Goal: Information Seeking & Learning: Check status

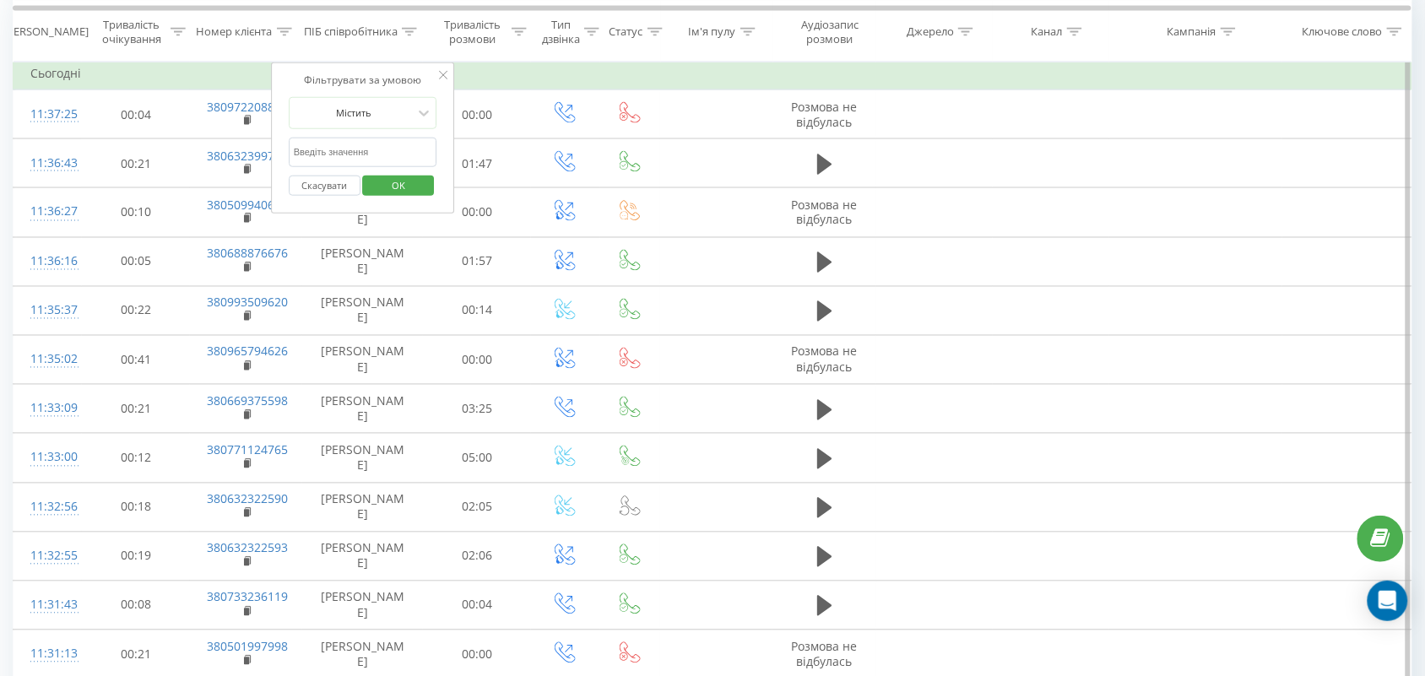
click at [382, 153] on input "text" at bounding box center [363, 153] width 149 height 30
type input "романова"
click at [387, 187] on span "OK" at bounding box center [398, 185] width 47 height 26
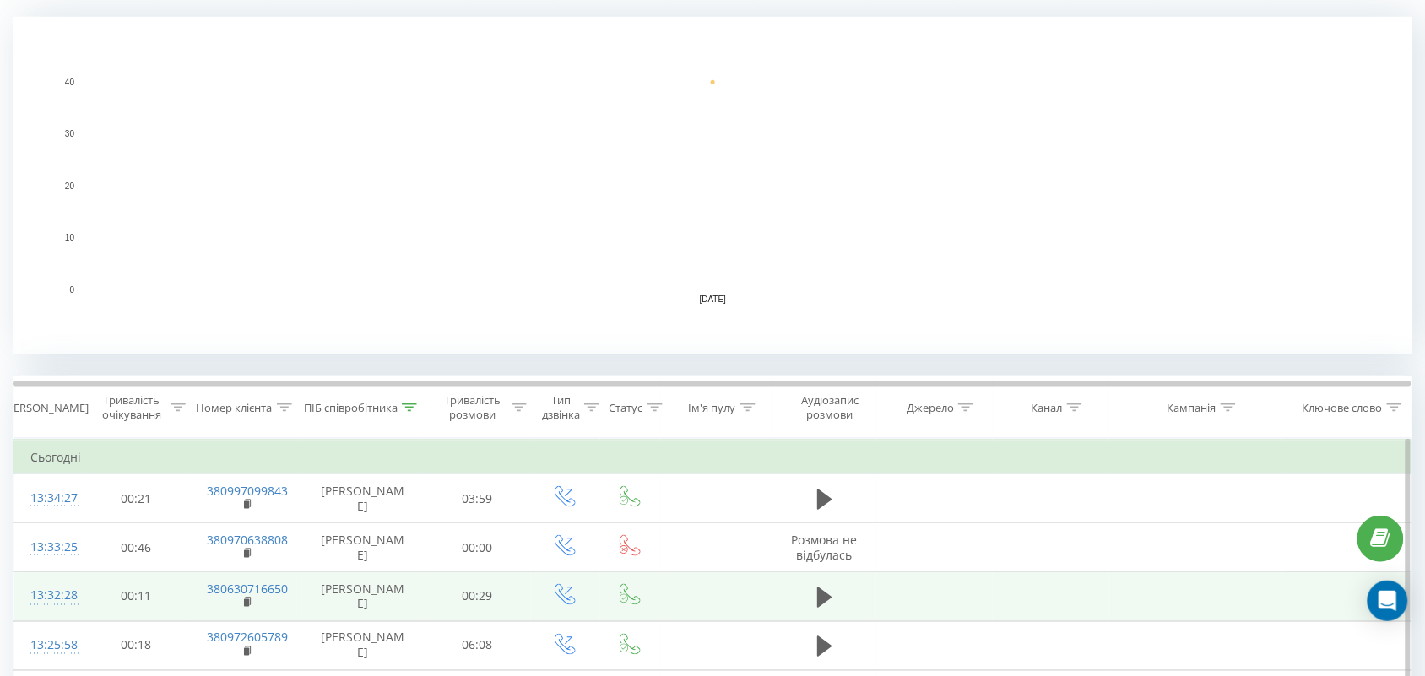
scroll to position [632, 0]
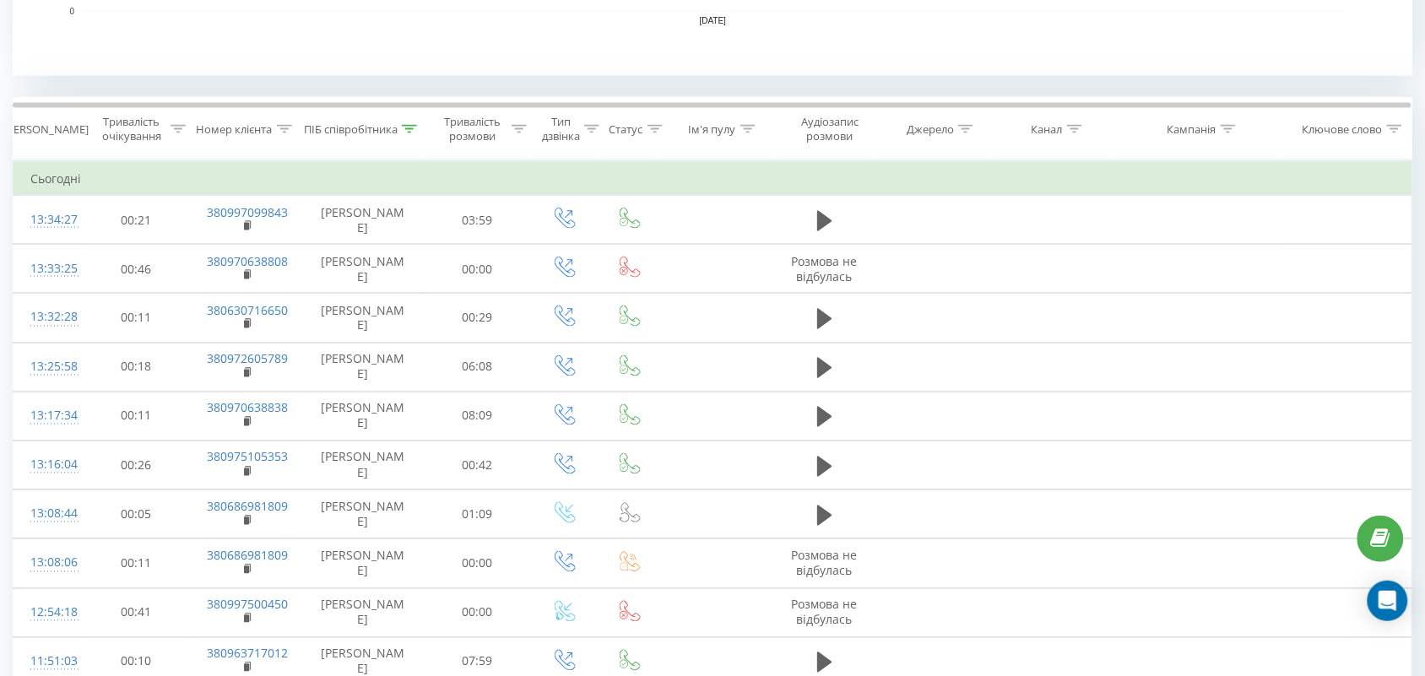
click at [407, 129] on icon at bounding box center [409, 129] width 15 height 8
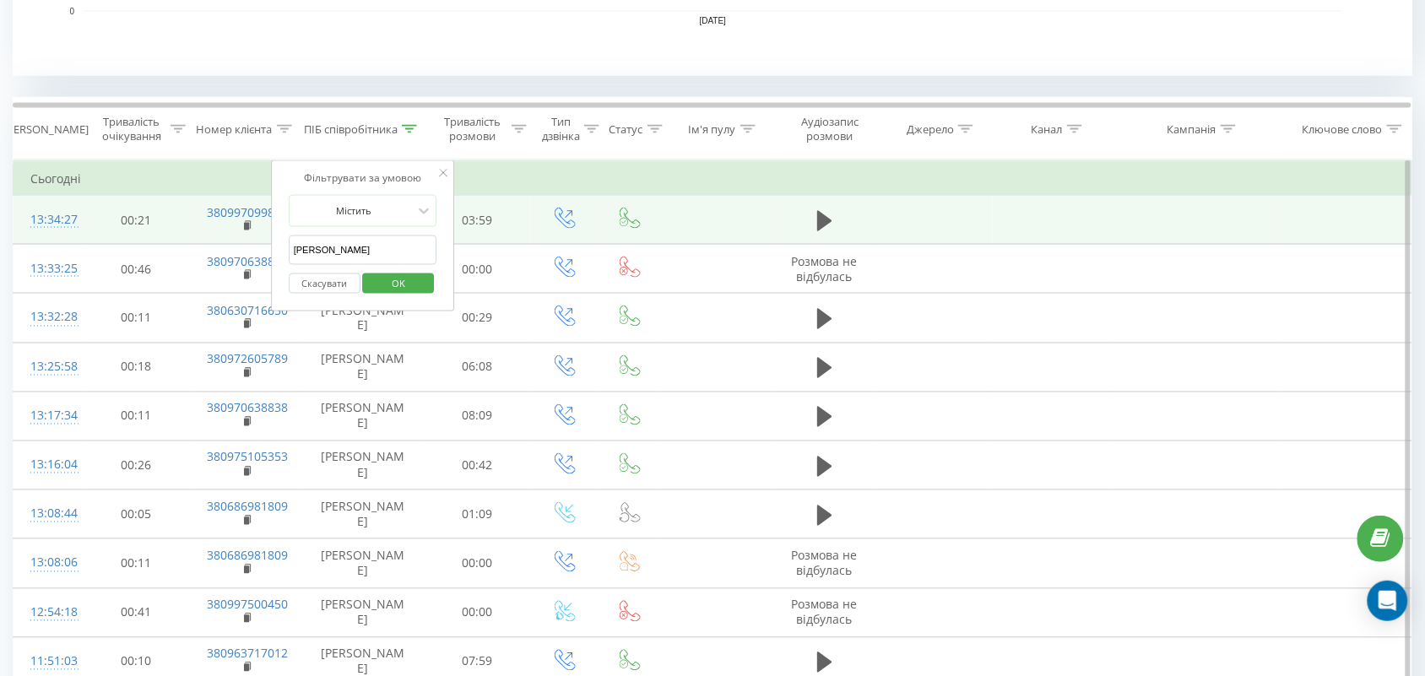
drag, startPoint x: 372, startPoint y: 247, endPoint x: 118, endPoint y: 222, distance: 255.4
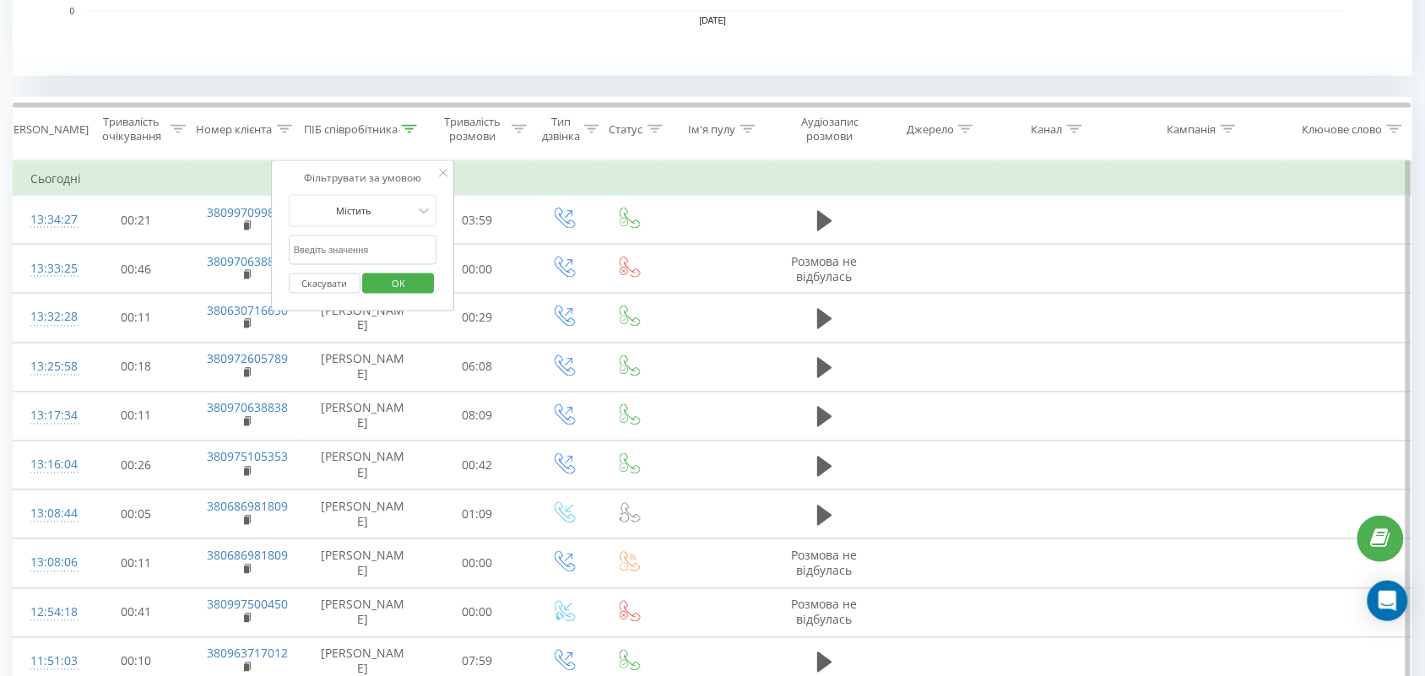
drag, startPoint x: 323, startPoint y: 249, endPoint x: 335, endPoint y: 276, distance: 29.5
click at [323, 250] on input "text" at bounding box center [363, 251] width 149 height 30
type input "Валерія"
click at [408, 291] on span "OK" at bounding box center [398, 283] width 47 height 26
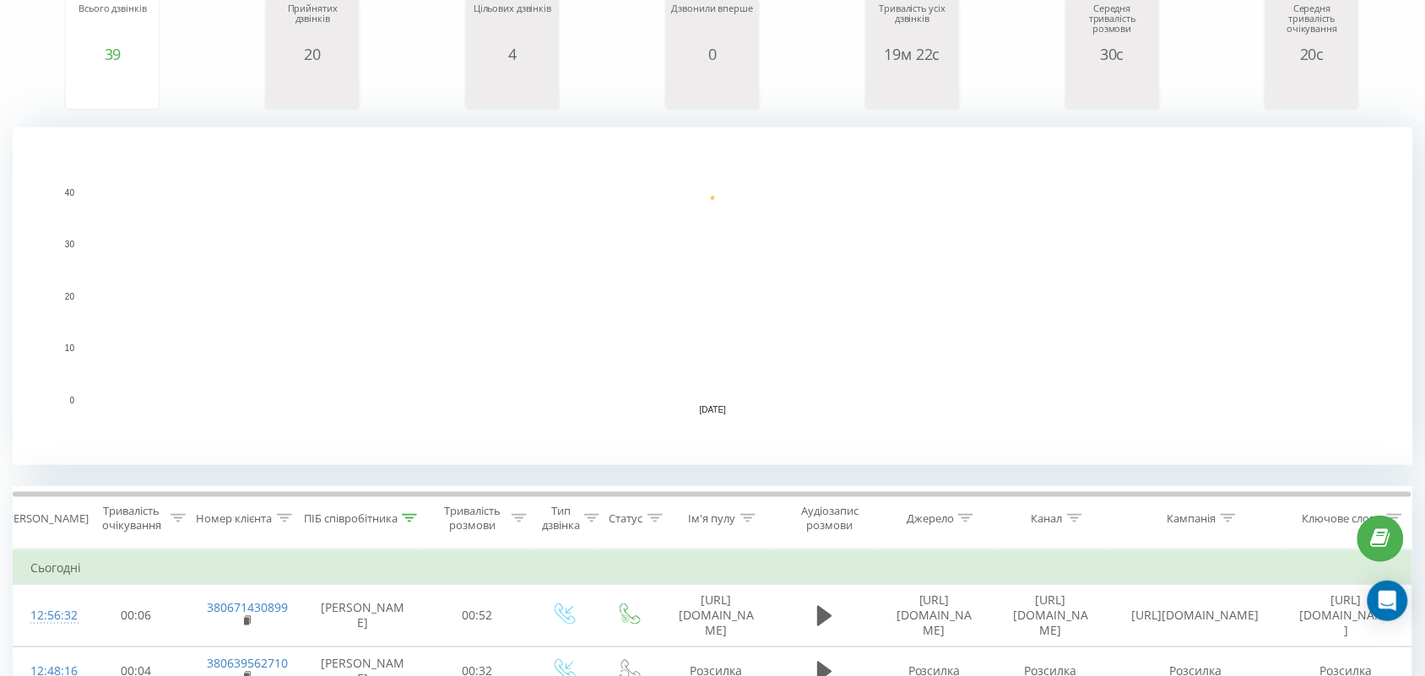
scroll to position [633, 0]
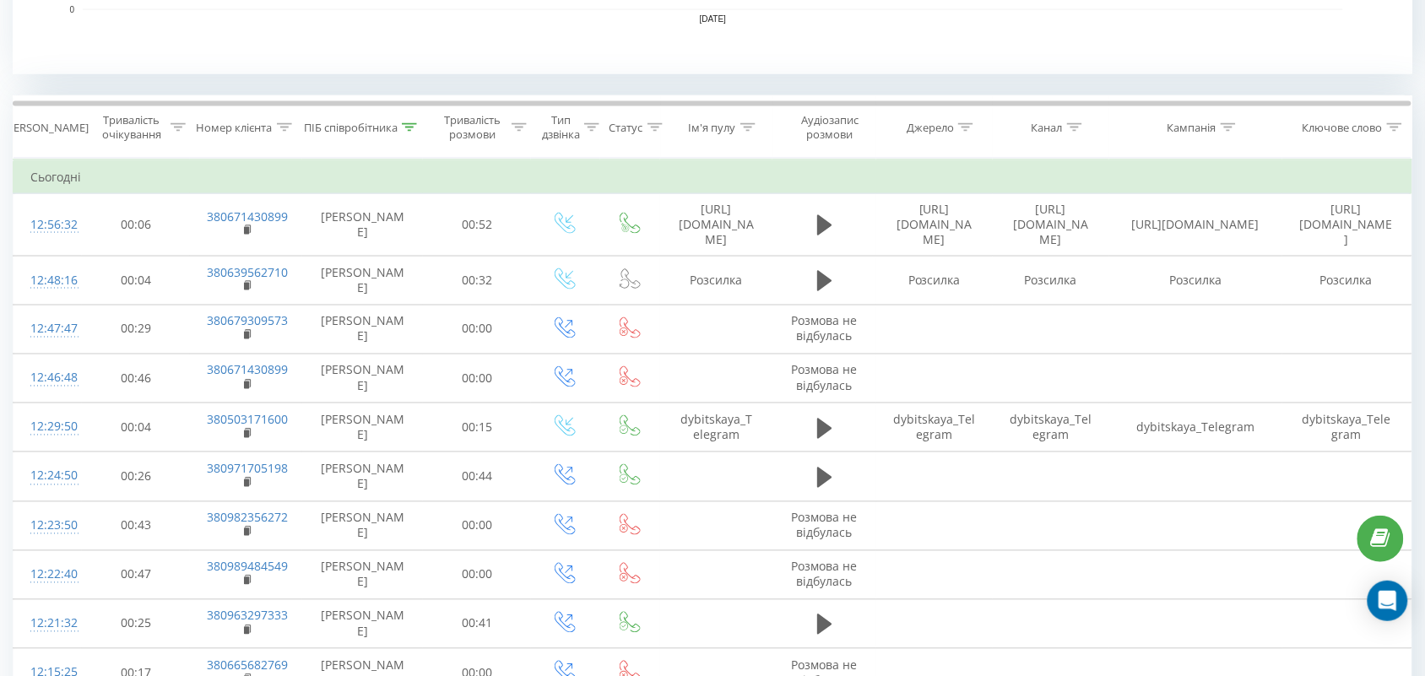
click at [408, 128] on icon at bounding box center [409, 127] width 15 height 8
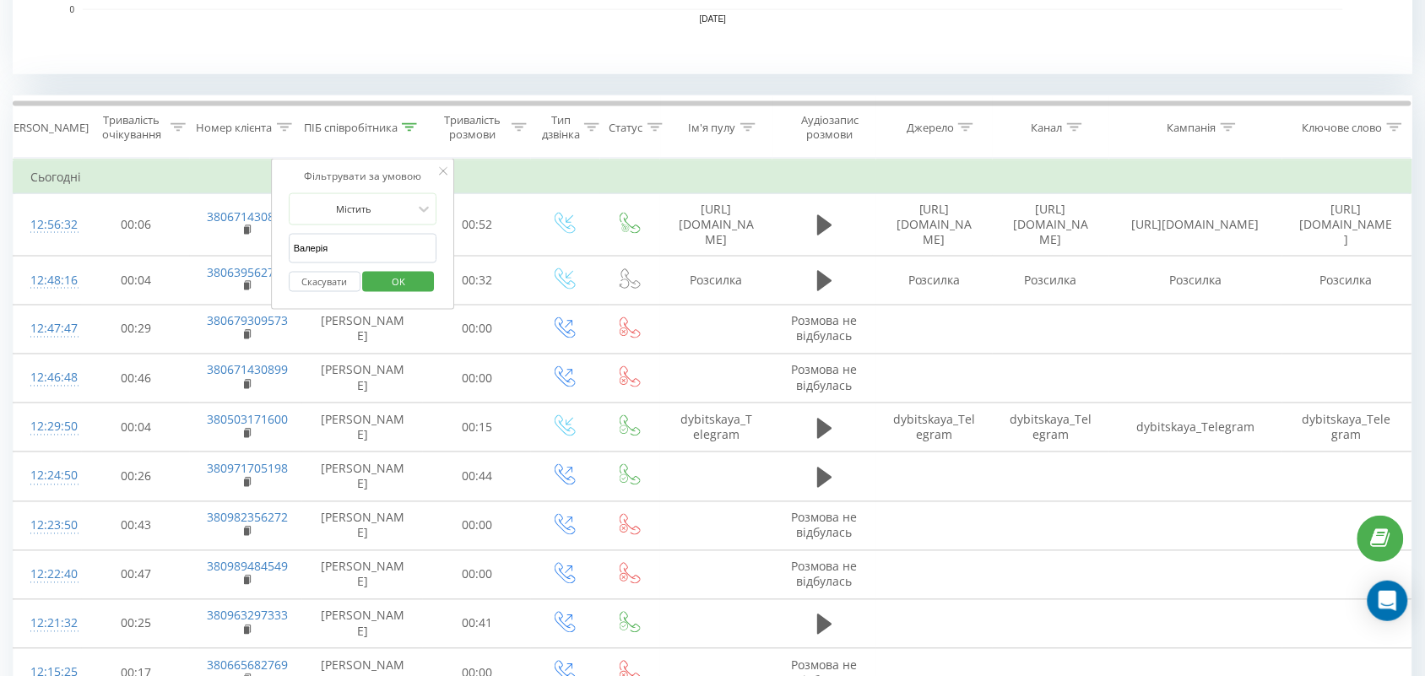
drag, startPoint x: 401, startPoint y: 266, endPoint x: 390, endPoint y: 258, distance: 13.4
click at [398, 263] on form "Містить Валерія Скасувати OK" at bounding box center [363, 247] width 149 height 108
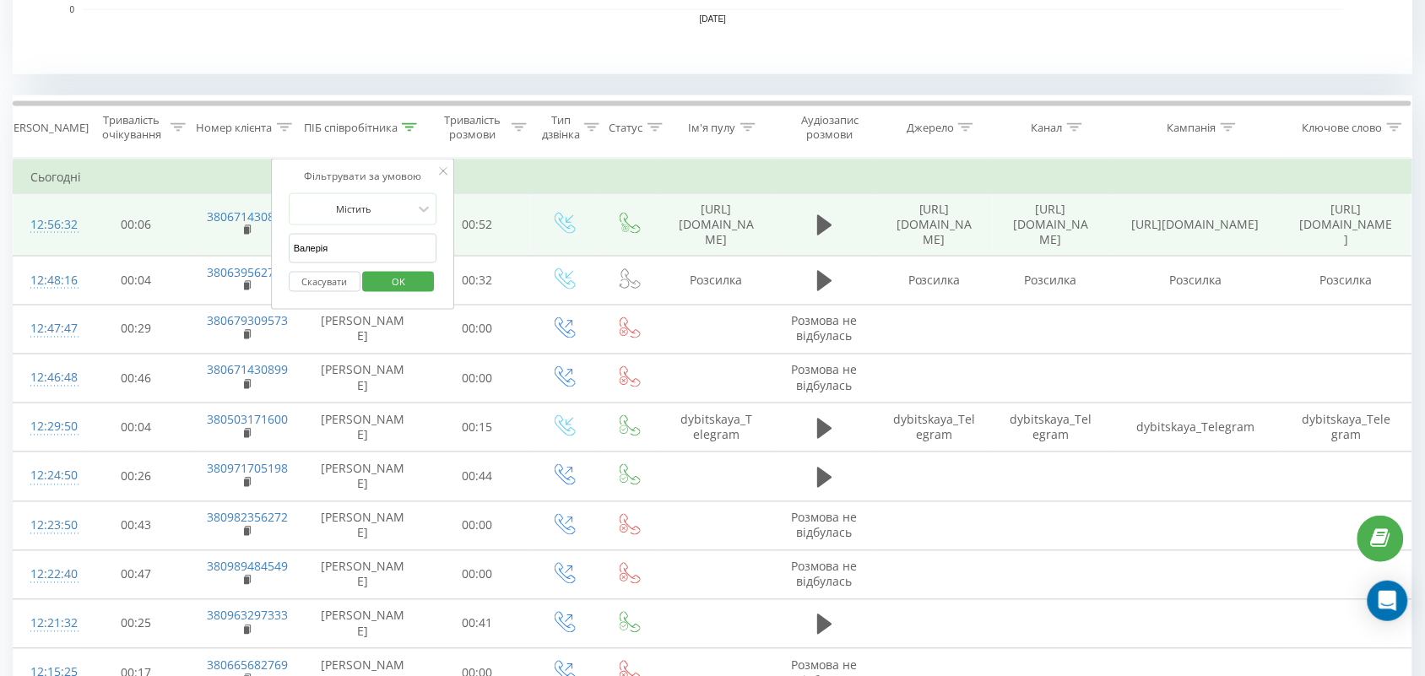
drag, startPoint x: 247, startPoint y: 241, endPoint x: 224, endPoint y: 238, distance: 22.9
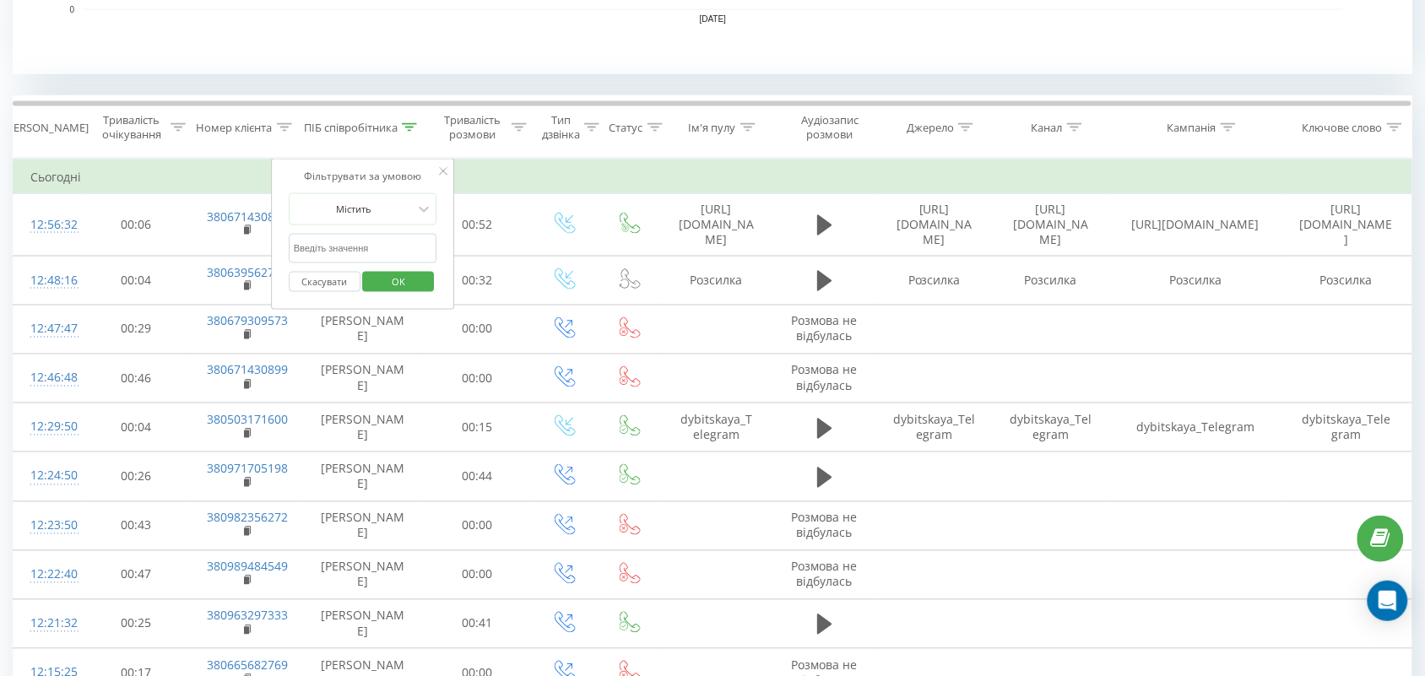
click at [328, 246] on input "text" at bounding box center [363, 249] width 149 height 30
type input "тамара"
click at [407, 291] on span "OK" at bounding box center [398, 282] width 47 height 26
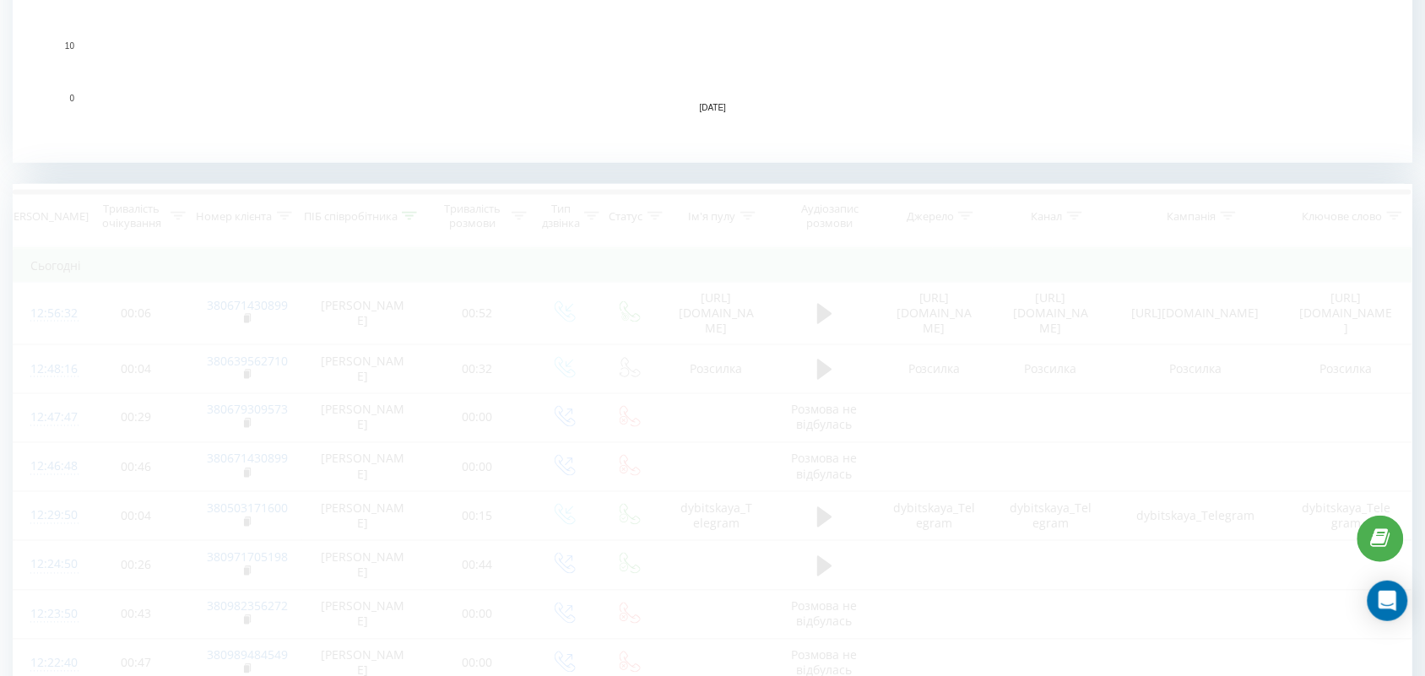
scroll to position [633, 0]
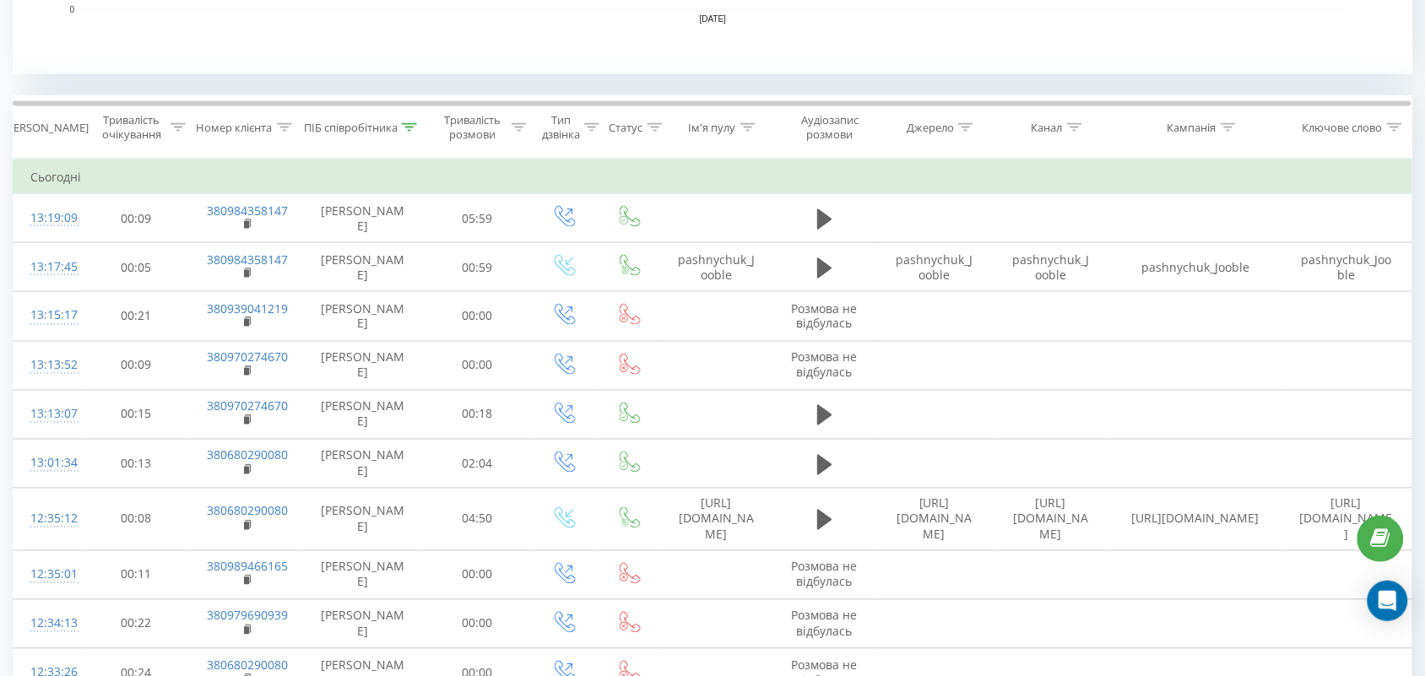
click at [414, 125] on icon at bounding box center [409, 127] width 15 height 8
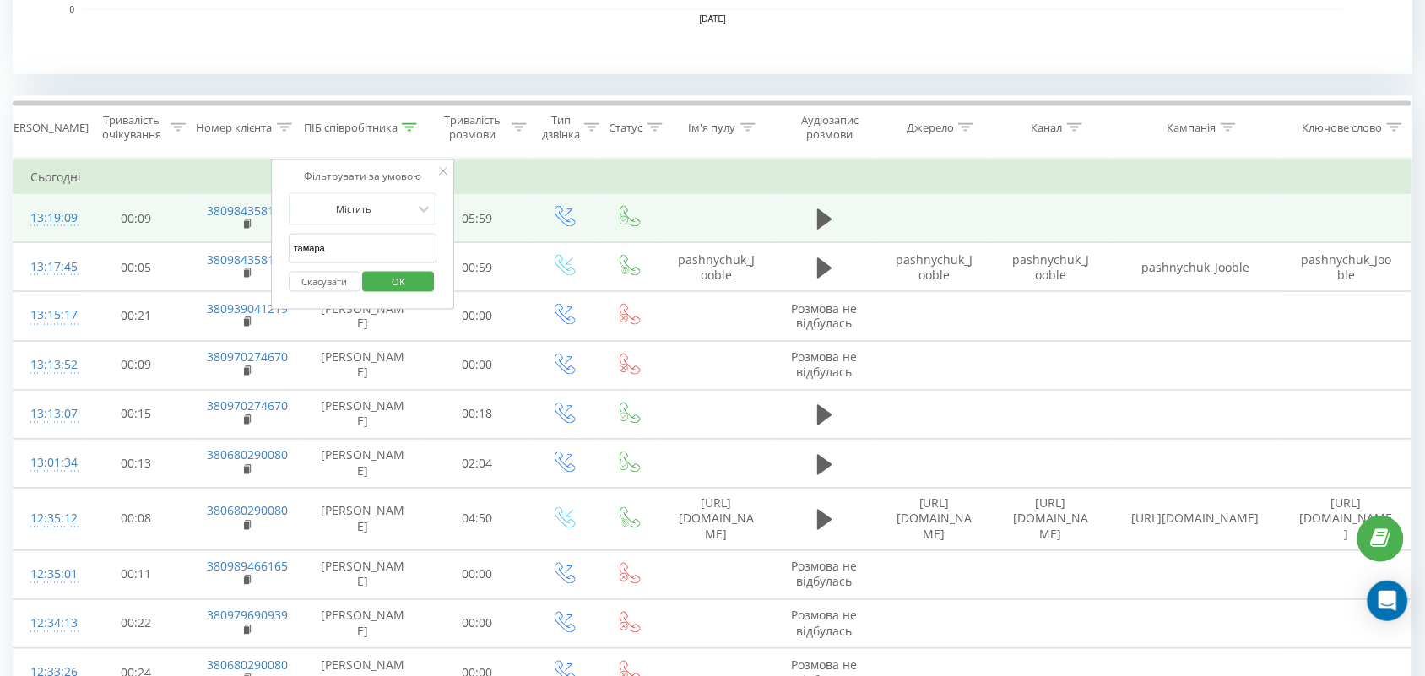
drag, startPoint x: 384, startPoint y: 259, endPoint x: 171, endPoint y: 234, distance: 214.3
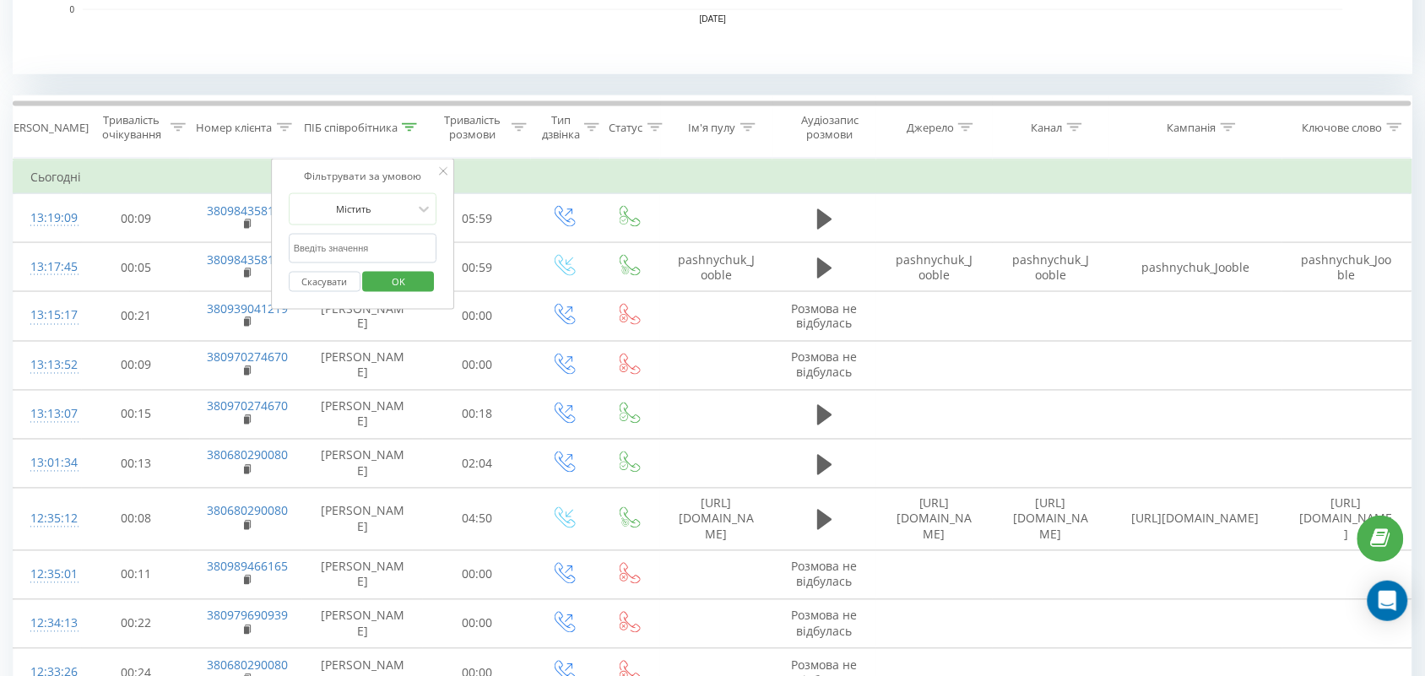
click at [321, 251] on input "text" at bounding box center [363, 249] width 149 height 30
type input "аліна"
click at [394, 283] on span "OK" at bounding box center [398, 282] width 47 height 26
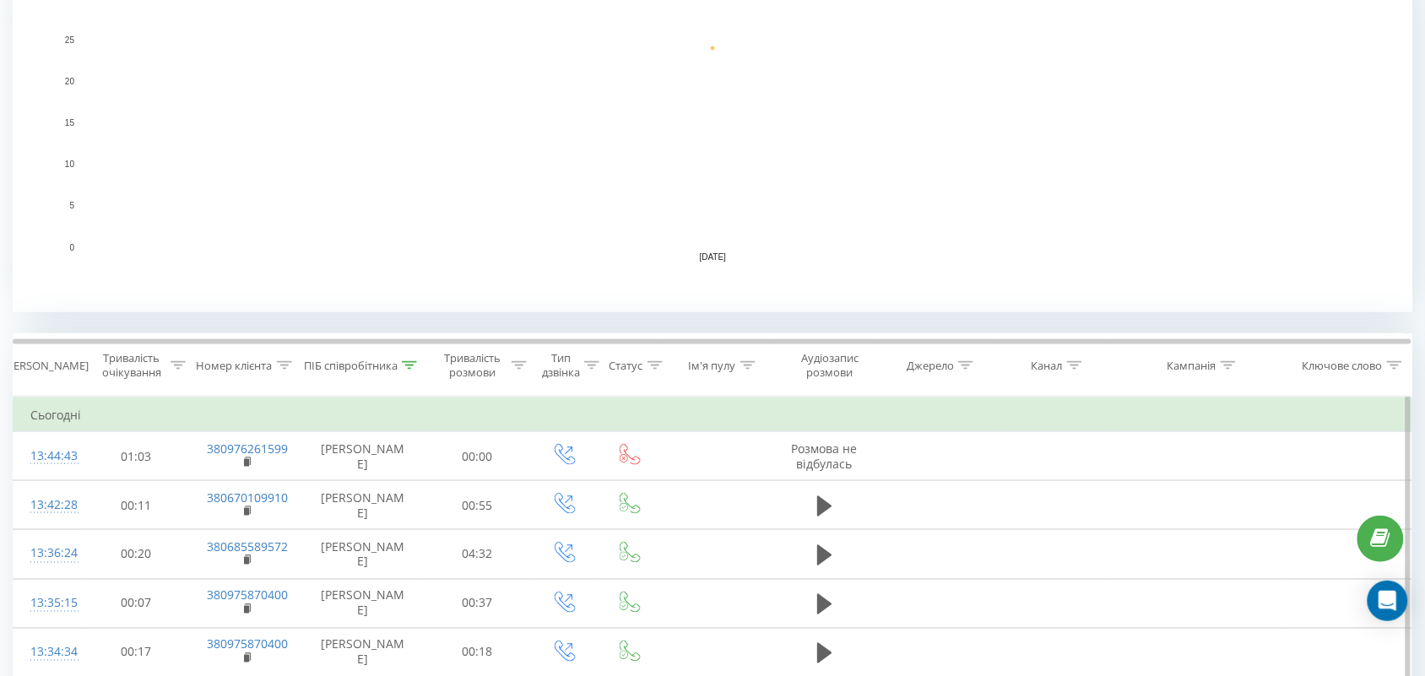
scroll to position [528, 0]
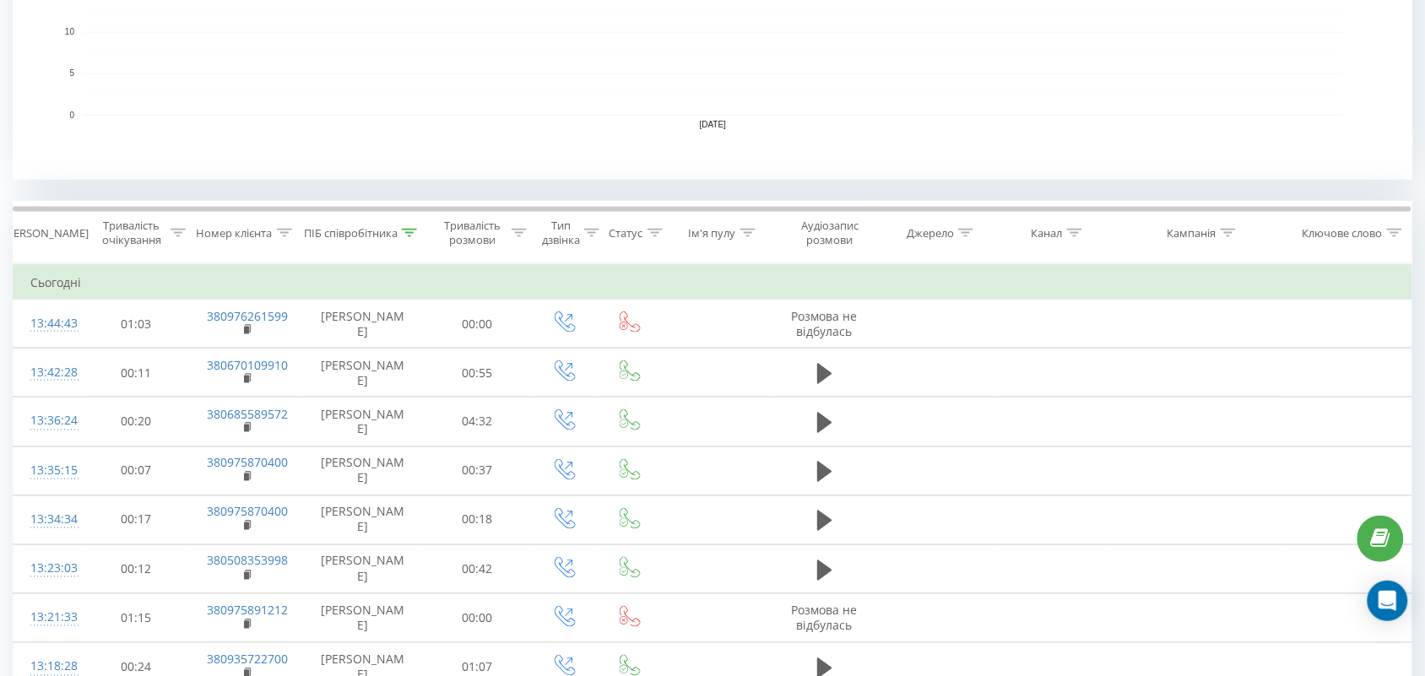
click at [410, 234] on icon at bounding box center [409, 233] width 15 height 8
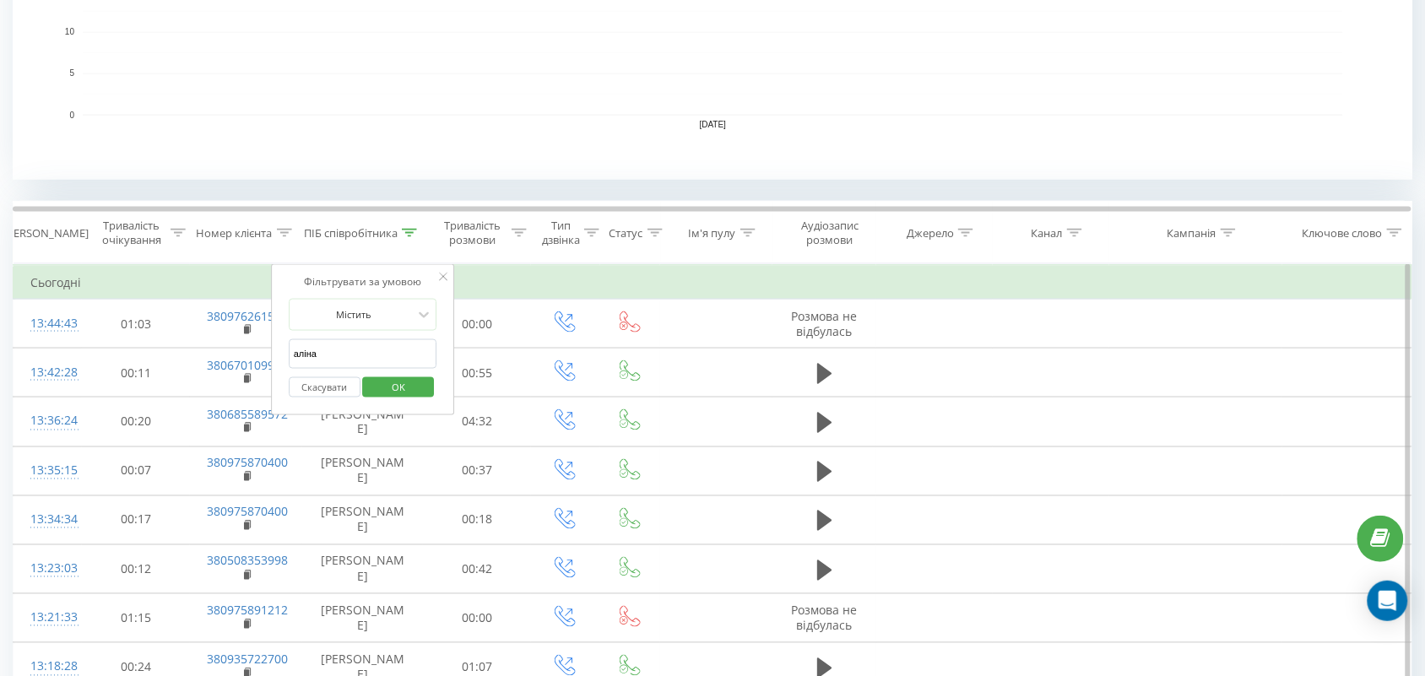
drag, startPoint x: 384, startPoint y: 346, endPoint x: 297, endPoint y: 349, distance: 87.0
click at [353, 355] on input "text" at bounding box center [363, 354] width 149 height 30
type input "Косяк"
click at [414, 382] on span "OK" at bounding box center [398, 387] width 47 height 26
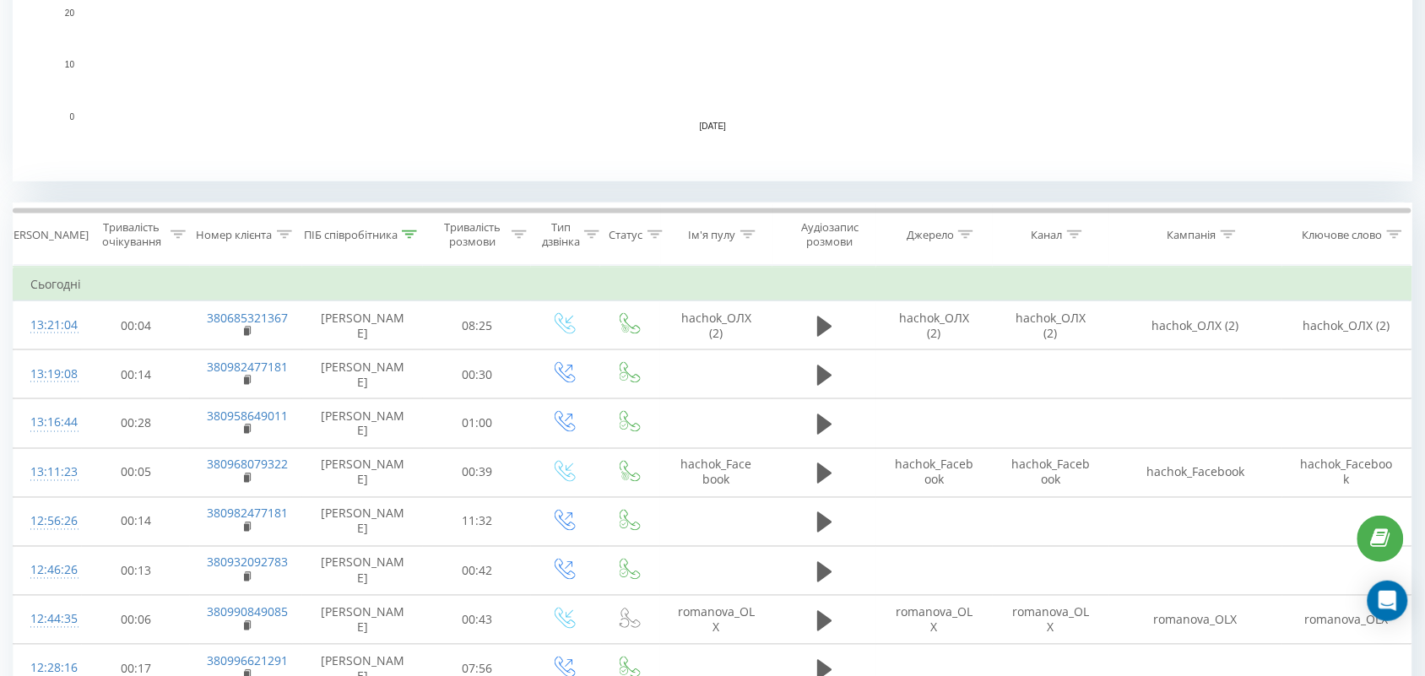
scroll to position [343, 0]
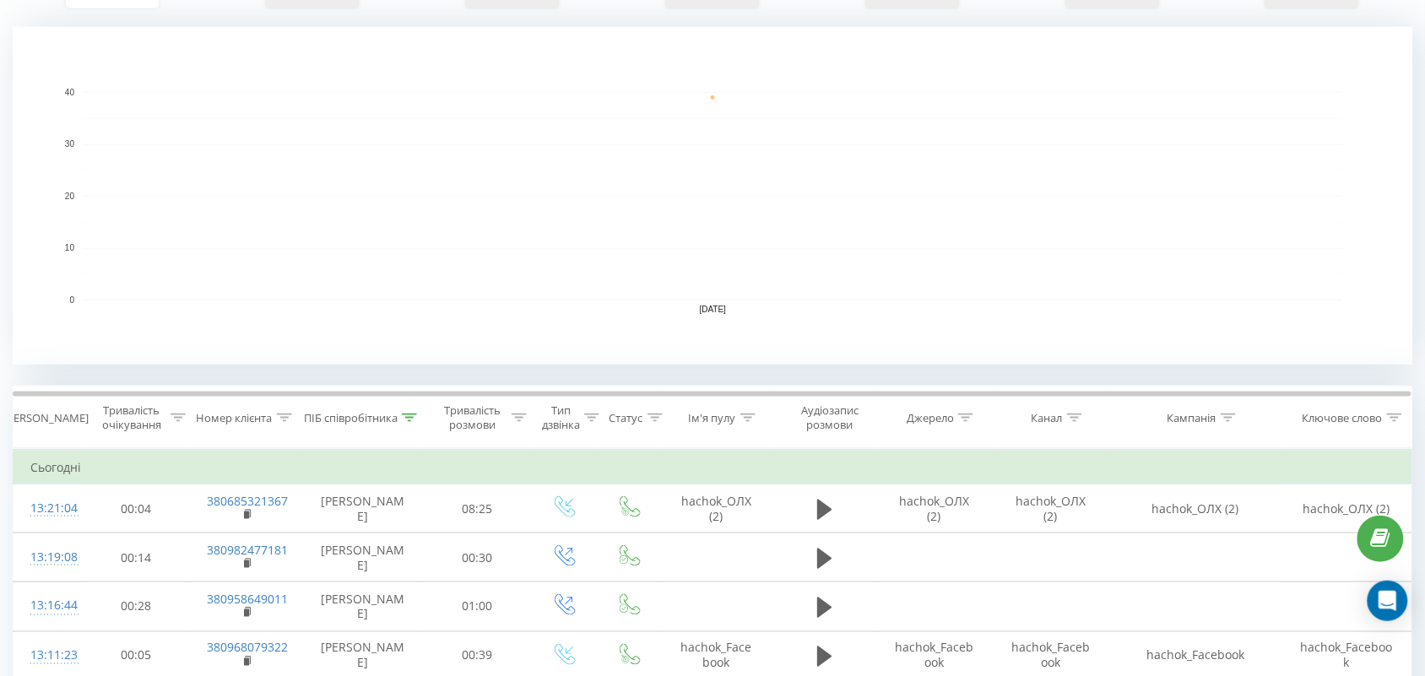
click at [415, 411] on div at bounding box center [409, 418] width 15 height 14
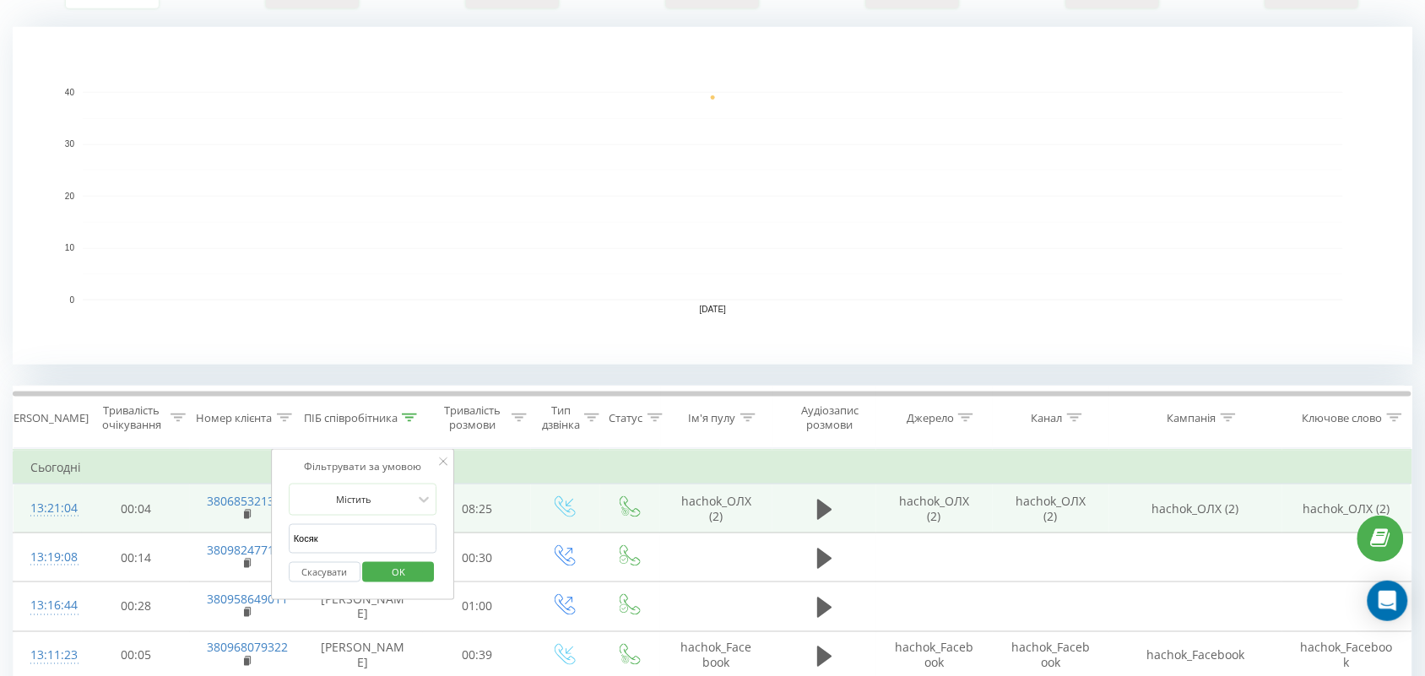
drag, startPoint x: 372, startPoint y: 540, endPoint x: 188, endPoint y: 529, distance: 183.6
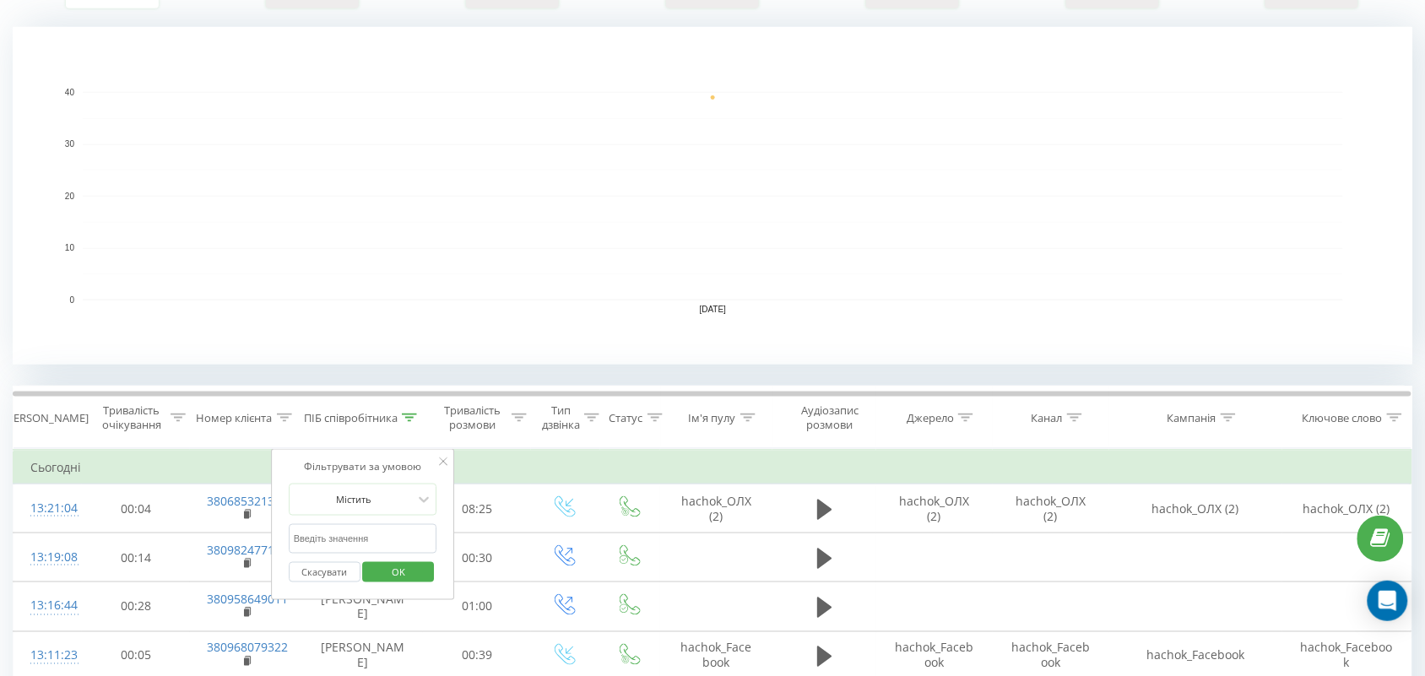
click at [399, 540] on input "text" at bounding box center [363, 539] width 149 height 30
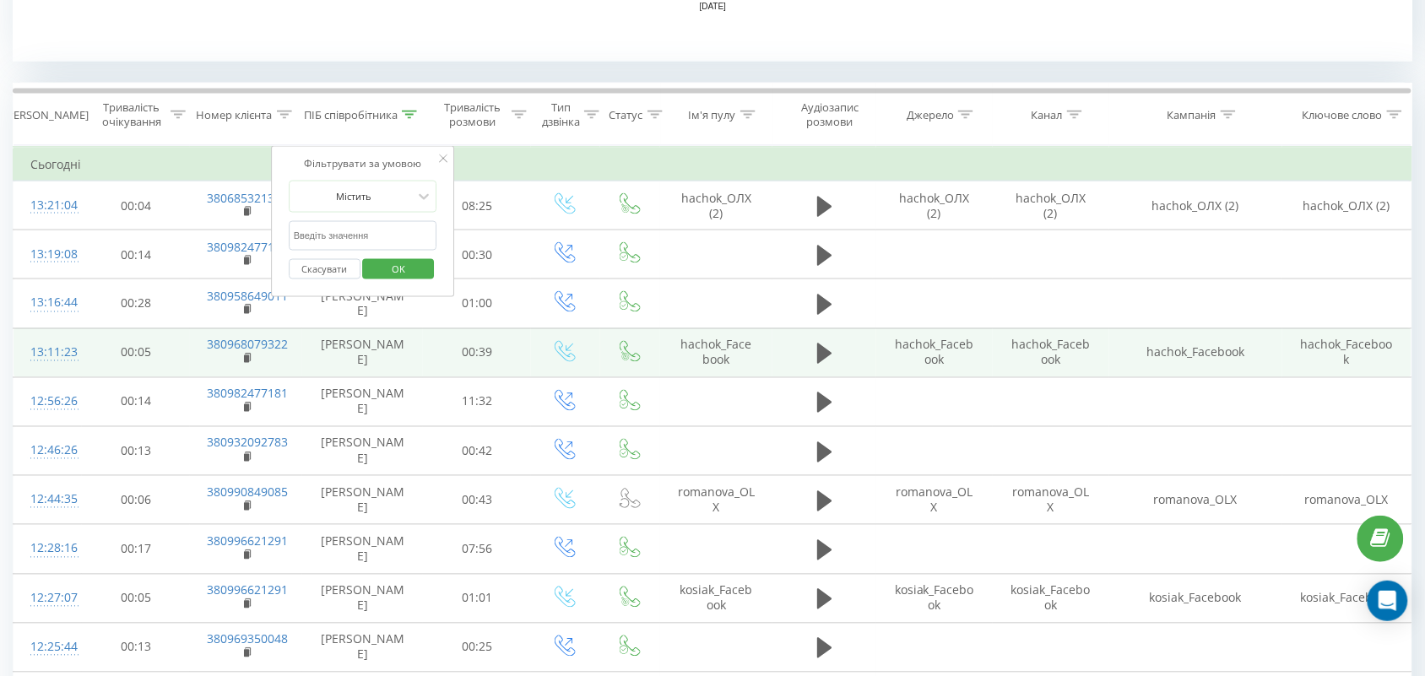
scroll to position [659, 0]
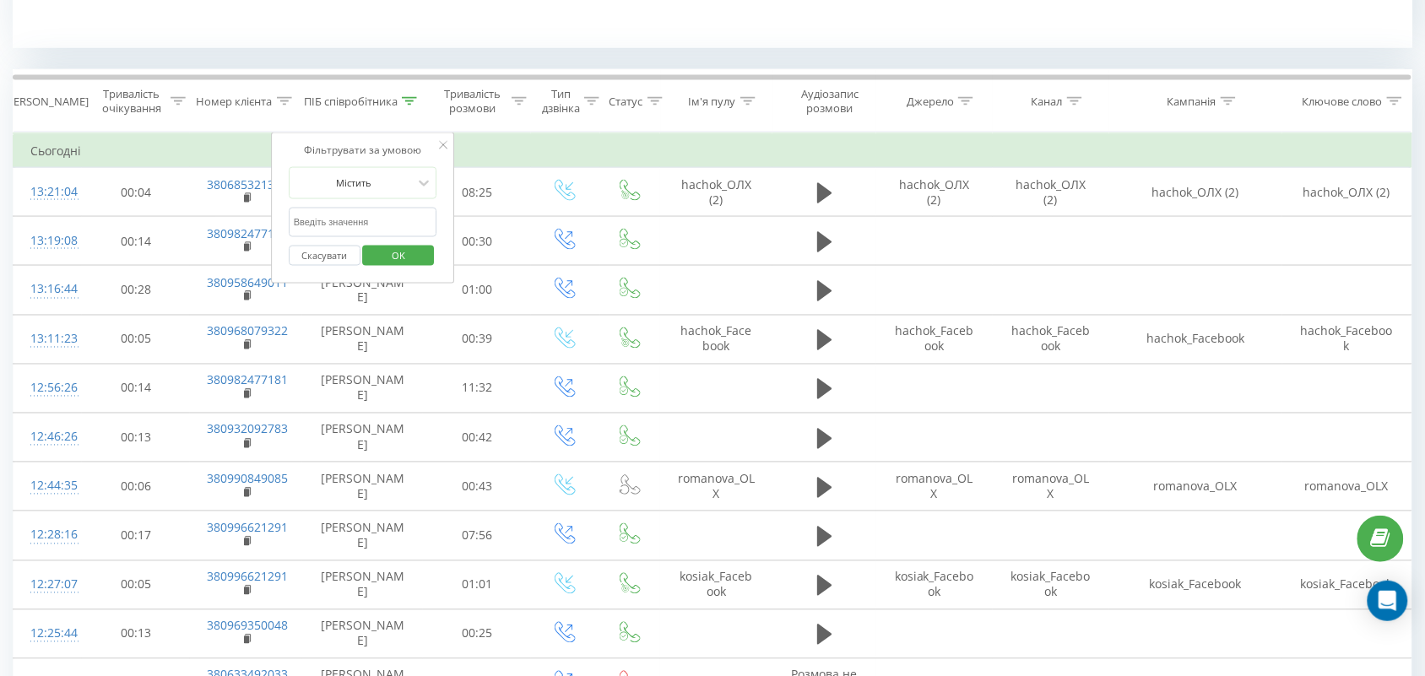
drag, startPoint x: 364, startPoint y: 212, endPoint x: 370, endPoint y: 225, distance: 14.7
click at [364, 212] on input "text" at bounding box center [363, 223] width 149 height 30
type input "романова"
click at [372, 255] on button "OK" at bounding box center [399, 256] width 72 height 21
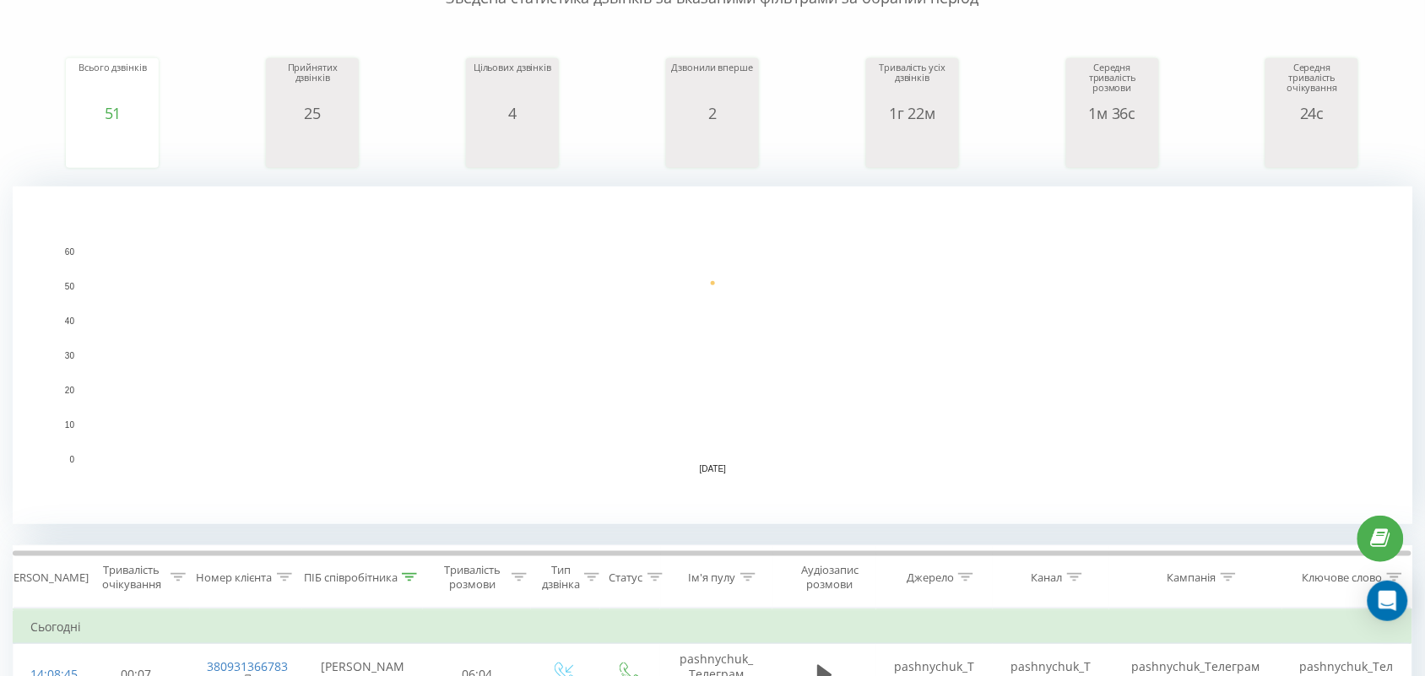
scroll to position [528, 0]
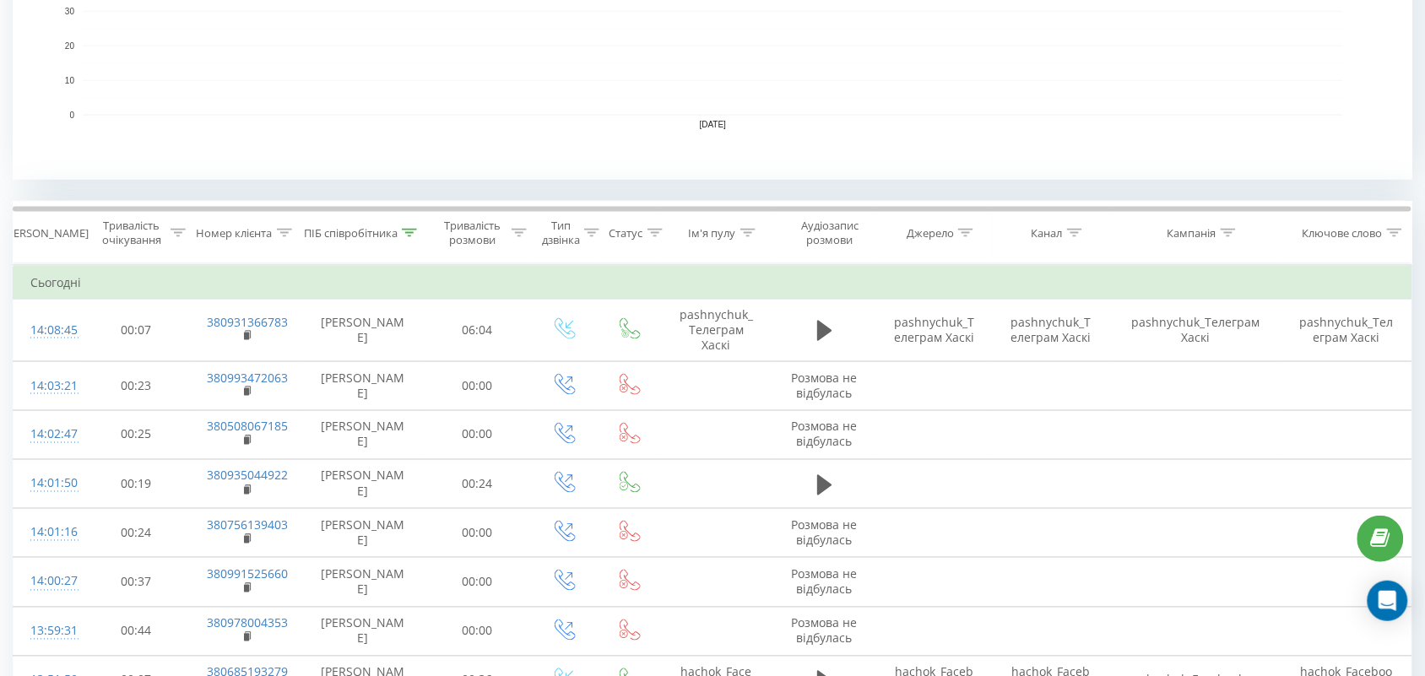
click at [410, 233] on icon at bounding box center [409, 233] width 15 height 8
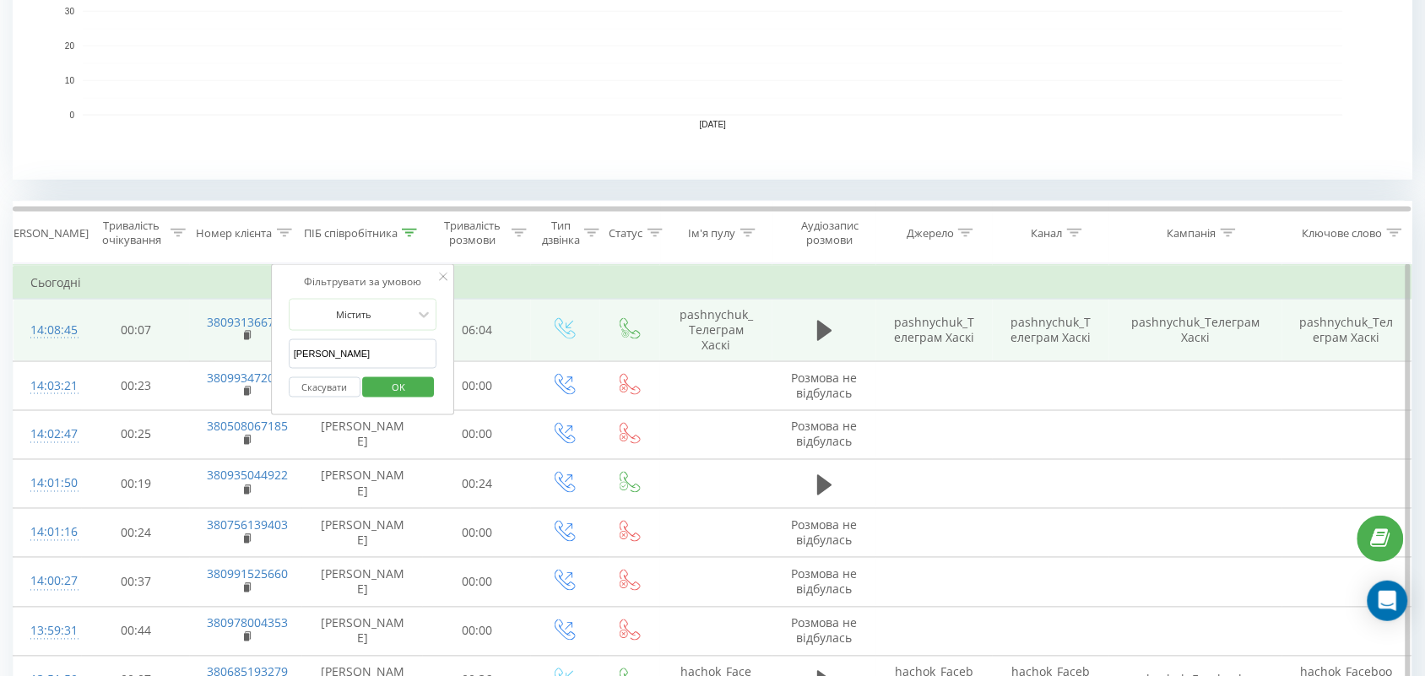
drag, startPoint x: 386, startPoint y: 359, endPoint x: 52, endPoint y: 317, distance: 337.0
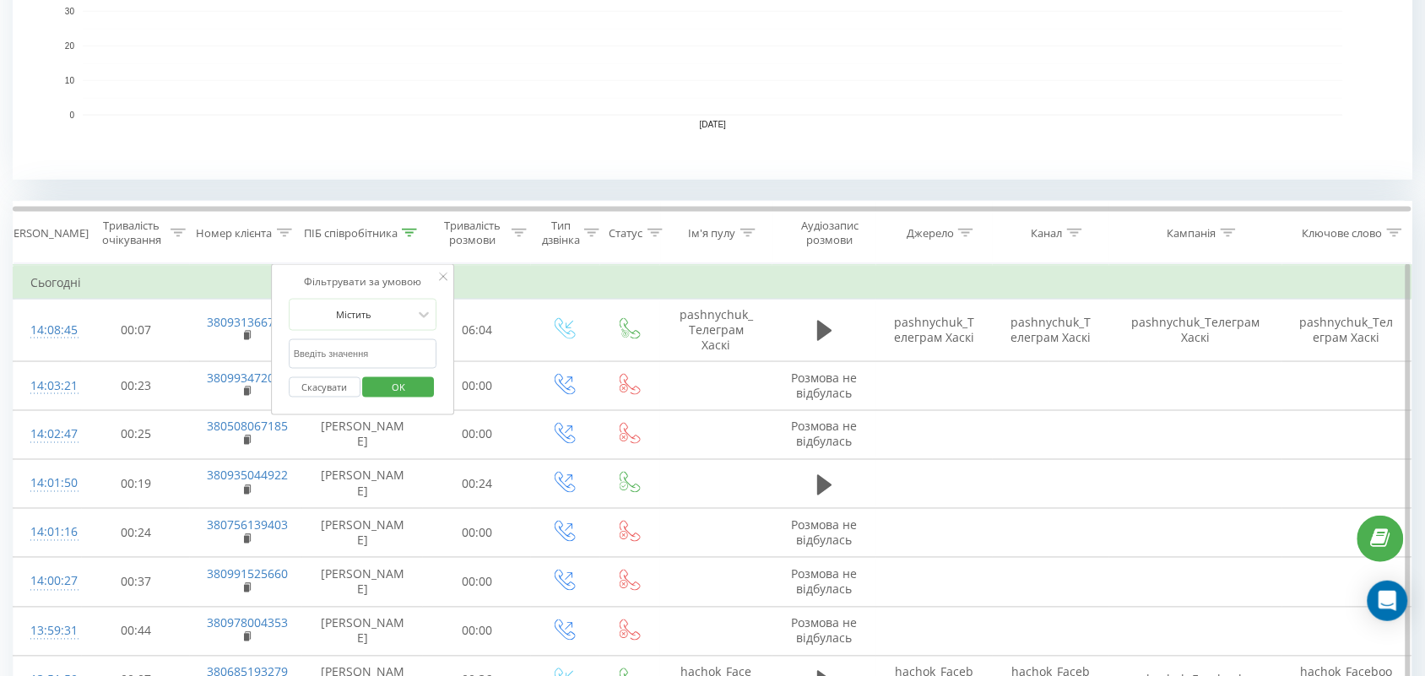
click at [334, 360] on input "text" at bounding box center [363, 354] width 149 height 30
type input "Валерія"
drag, startPoint x: 407, startPoint y: 382, endPoint x: 404, endPoint y: 369, distance: 13.1
click at [408, 382] on span "OK" at bounding box center [398, 387] width 47 height 26
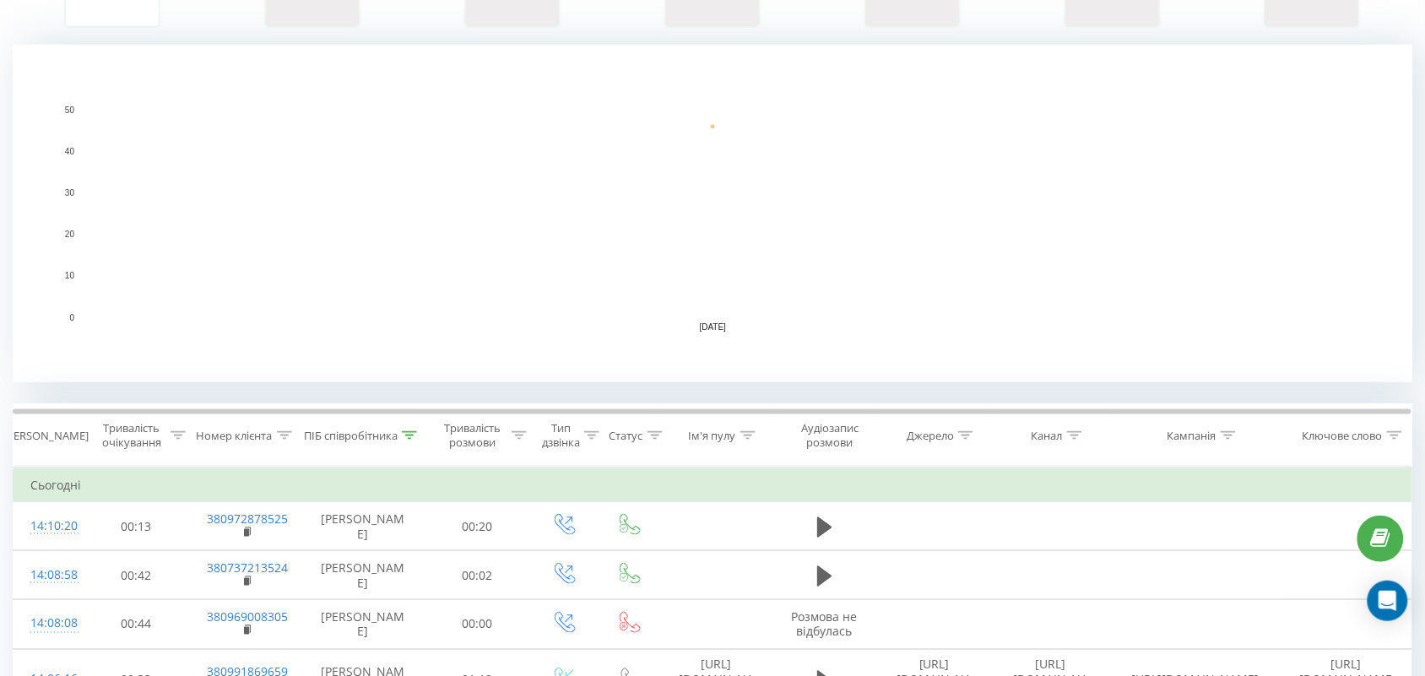
scroll to position [422, 0]
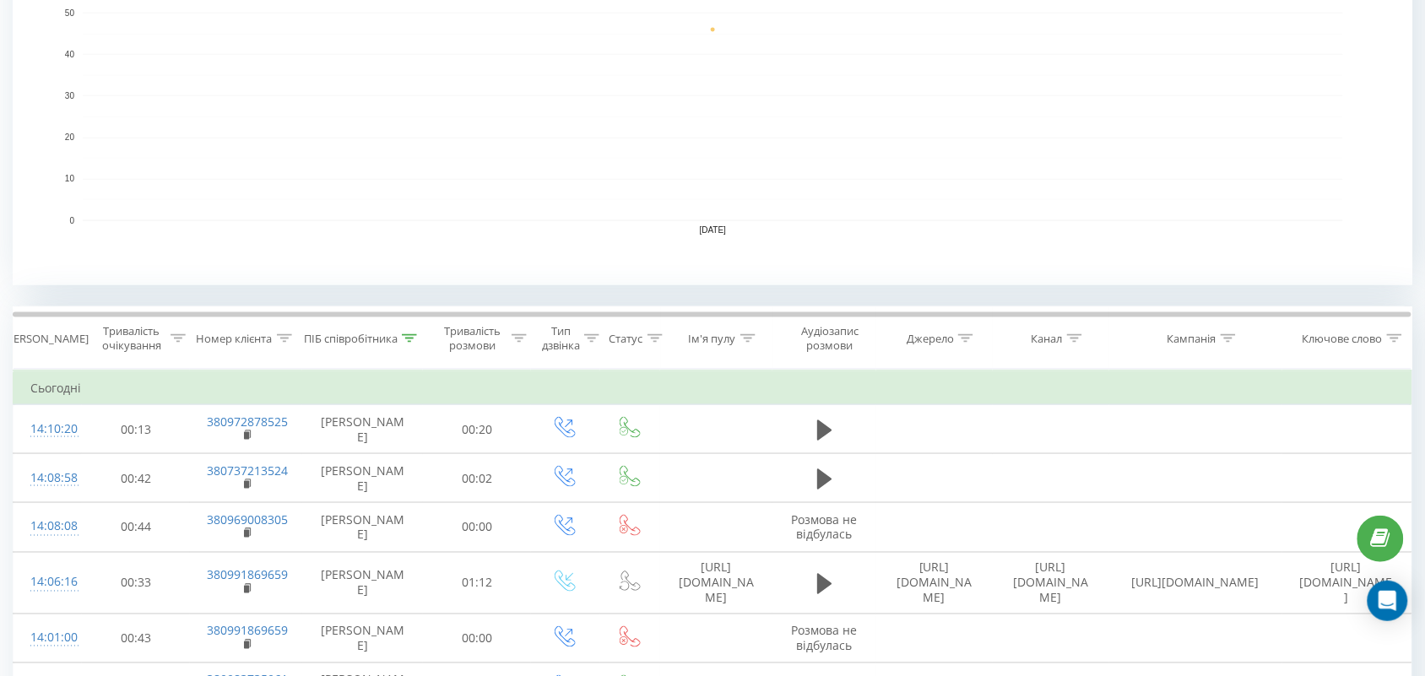
click at [415, 339] on icon at bounding box center [409, 338] width 15 height 8
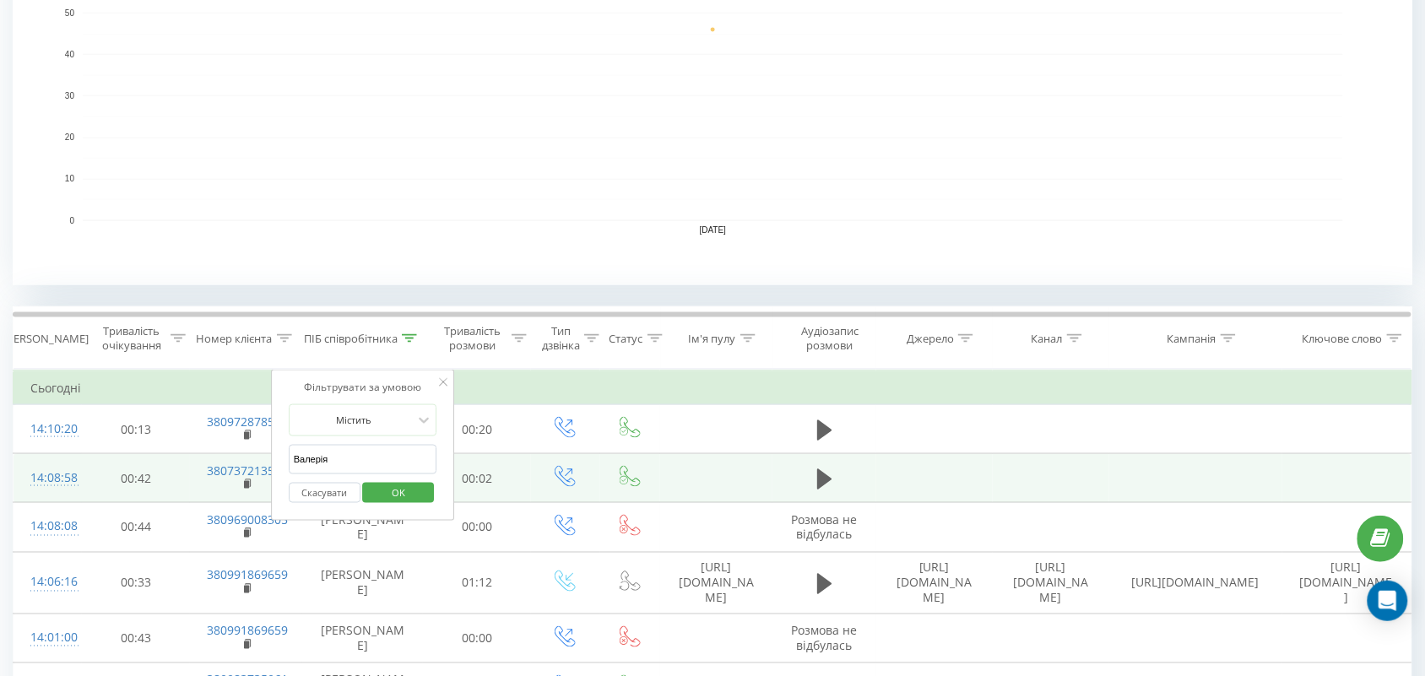
drag, startPoint x: 372, startPoint y: 458, endPoint x: 183, endPoint y: 463, distance: 189.2
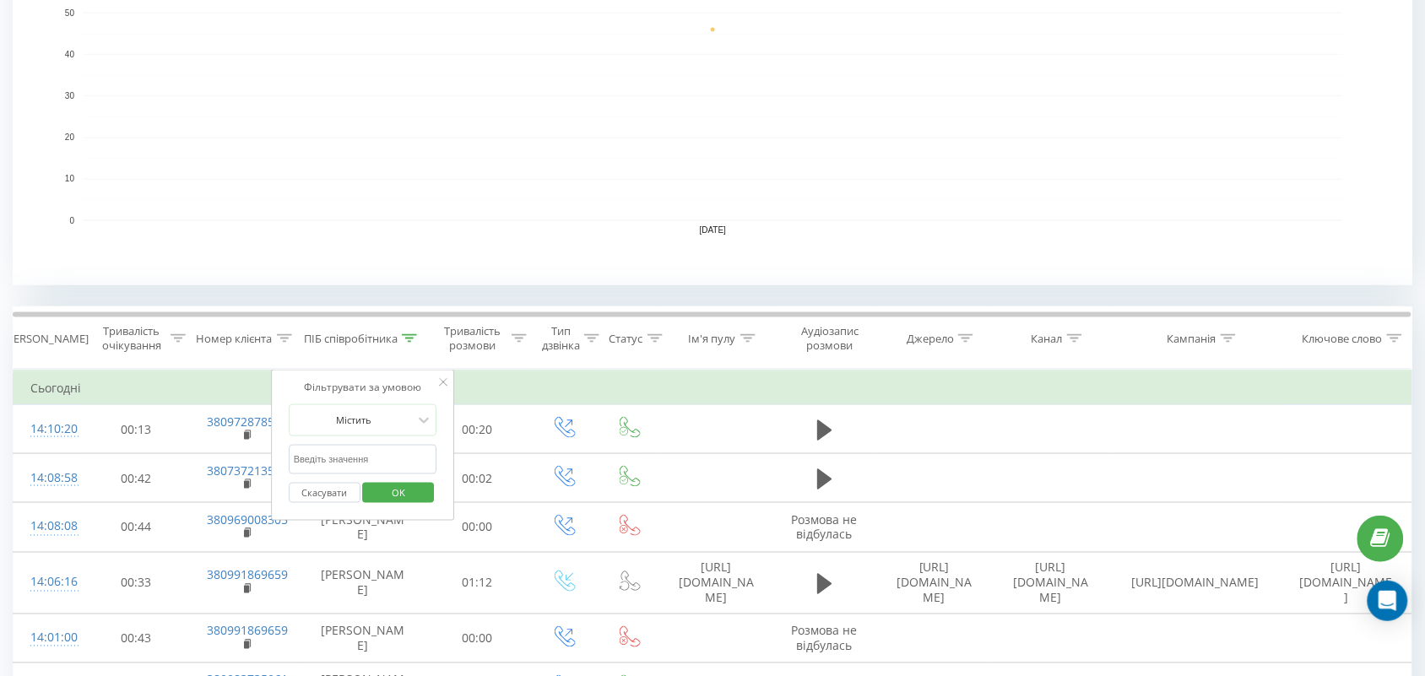
click at [370, 463] on input "text" at bounding box center [363, 460] width 149 height 30
type input "тамара"
click at [421, 499] on span "OK" at bounding box center [398, 493] width 47 height 26
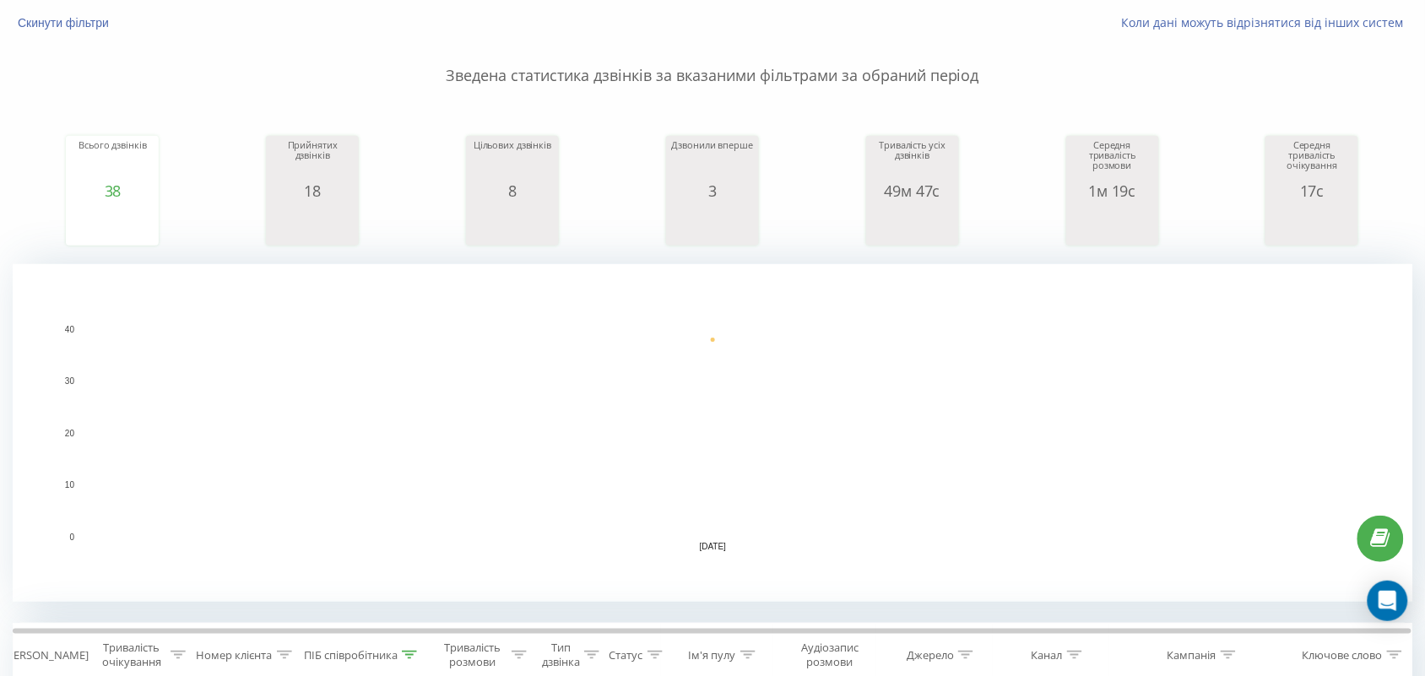
scroll to position [633, 0]
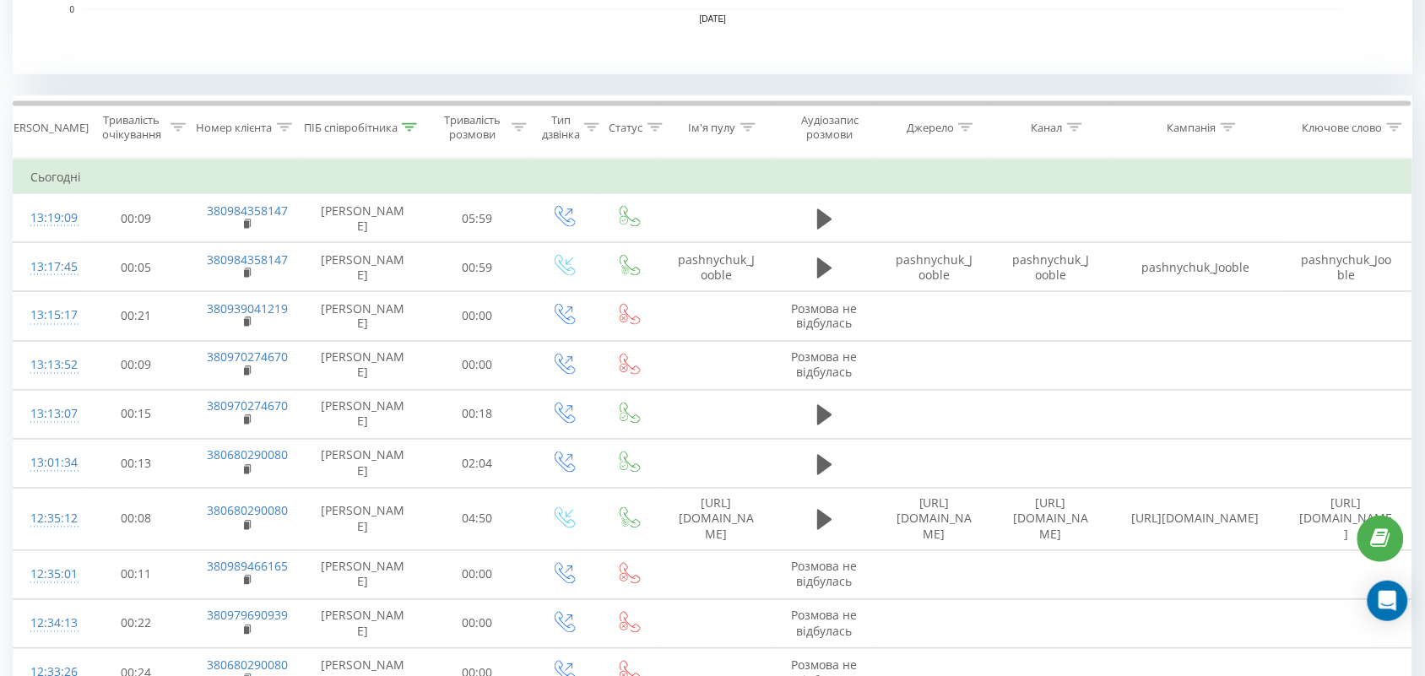
click at [405, 128] on icon at bounding box center [409, 127] width 15 height 8
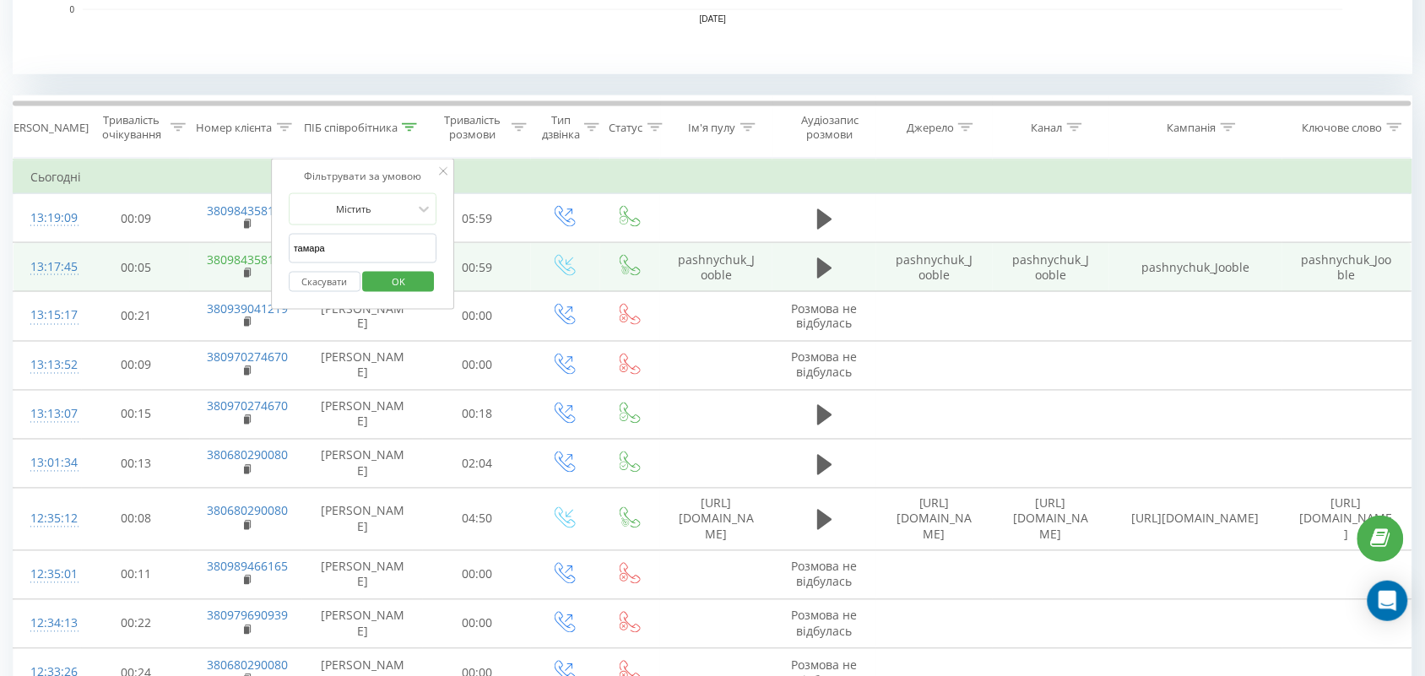
drag, startPoint x: 391, startPoint y: 254, endPoint x: 209, endPoint y: 253, distance: 182.4
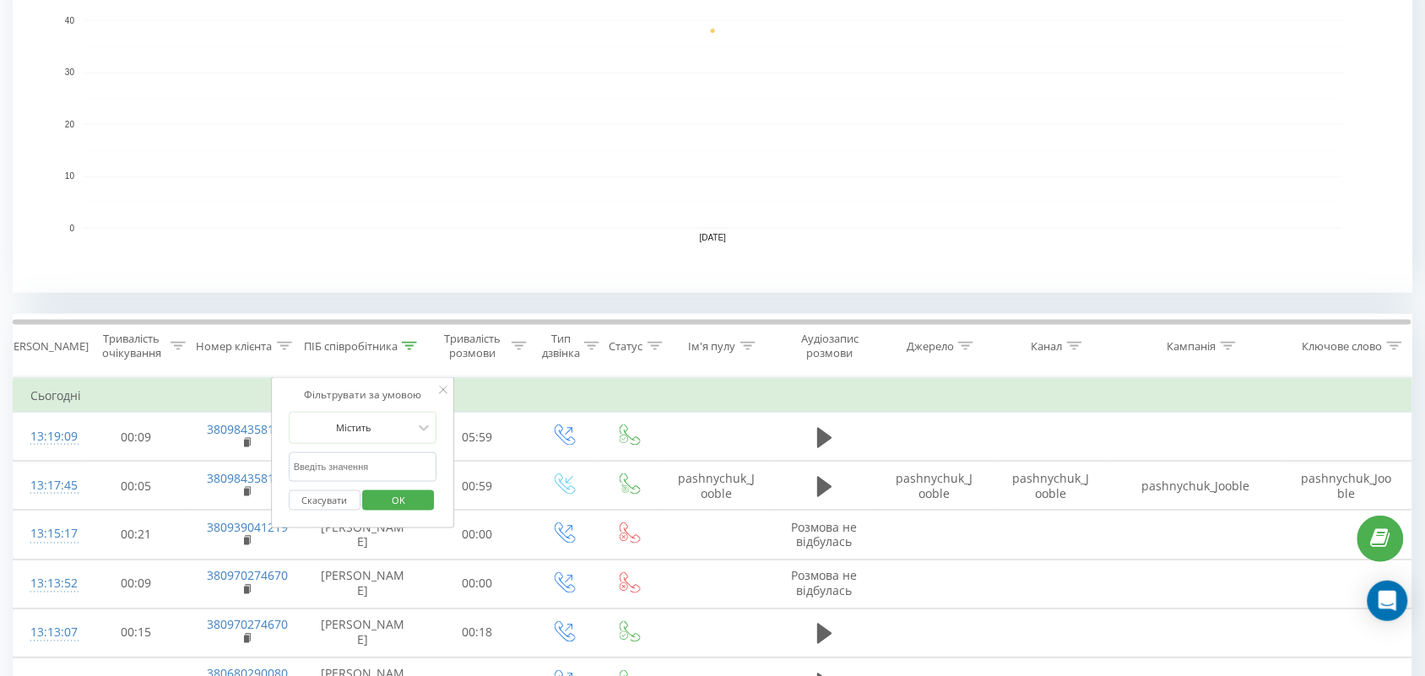
scroll to position [422, 0]
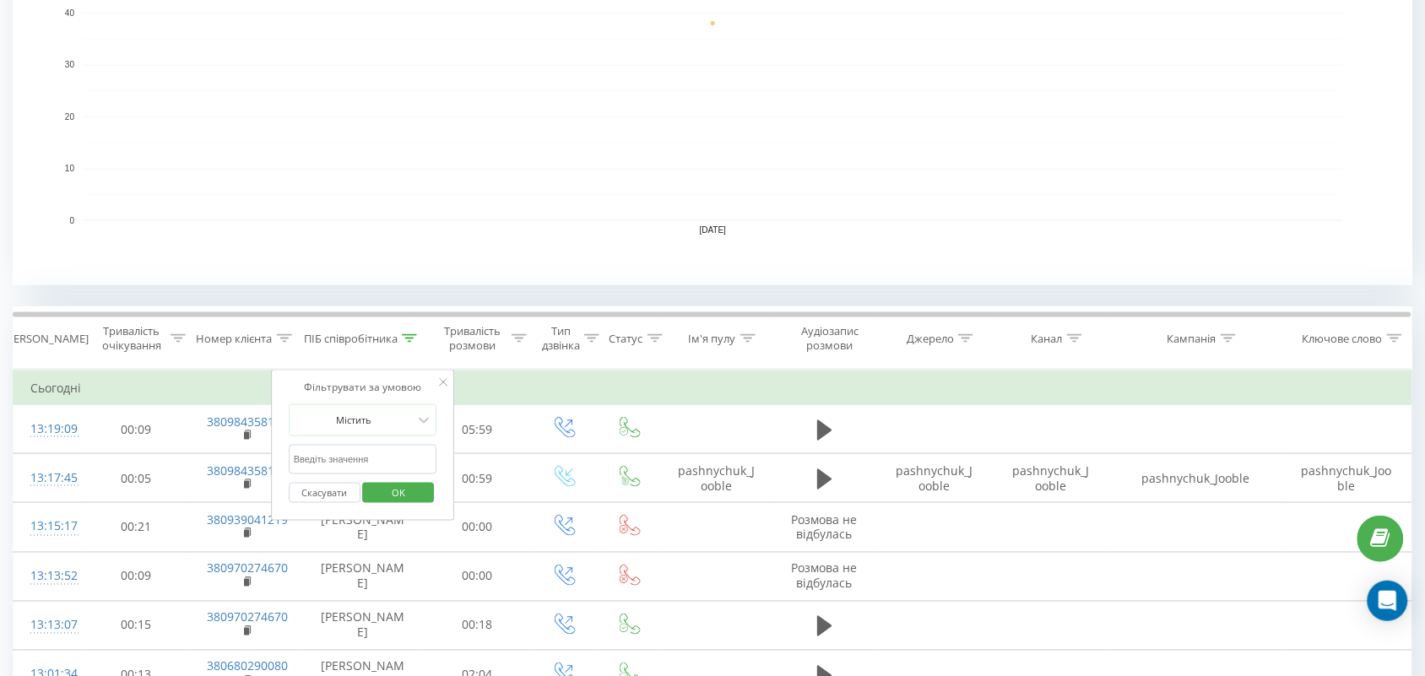
click at [361, 457] on input "text" at bounding box center [363, 460] width 149 height 30
type input "Косяк"
click at [384, 495] on span "OK" at bounding box center [398, 493] width 47 height 26
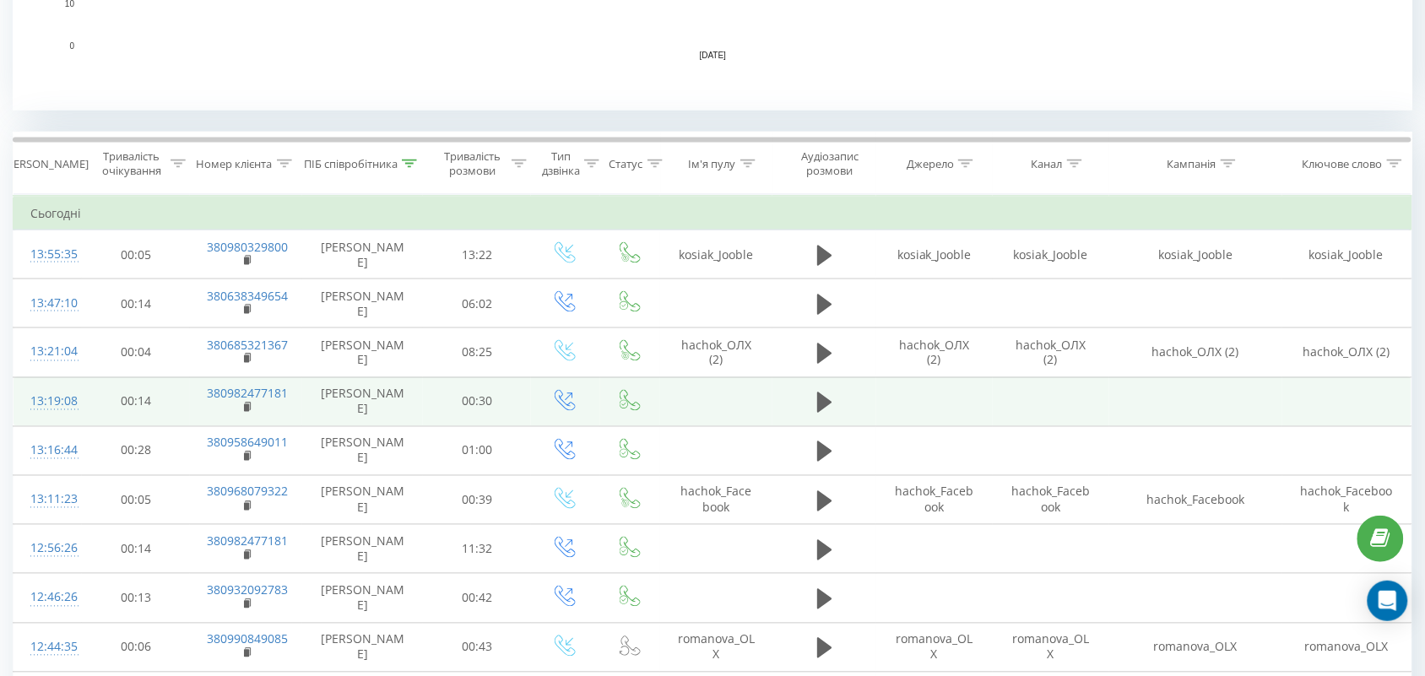
scroll to position [633, 0]
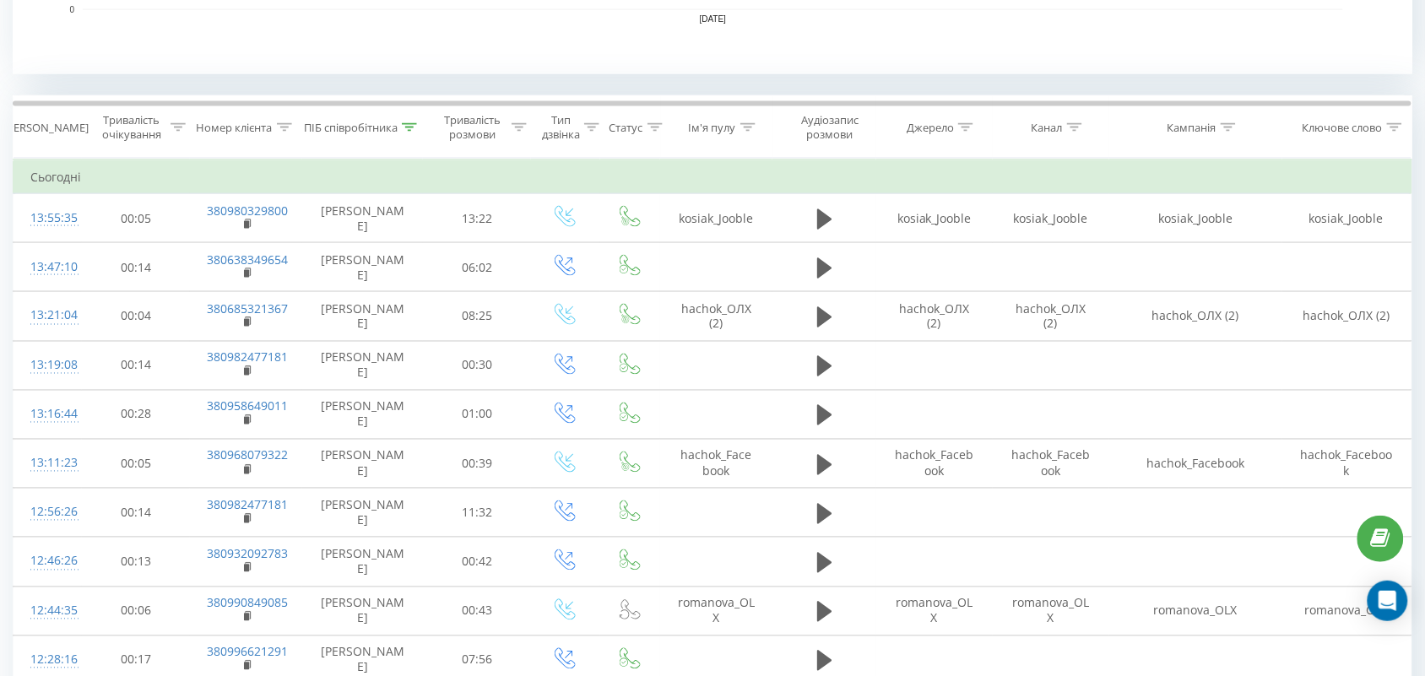
click at [403, 123] on icon at bounding box center [409, 127] width 15 height 8
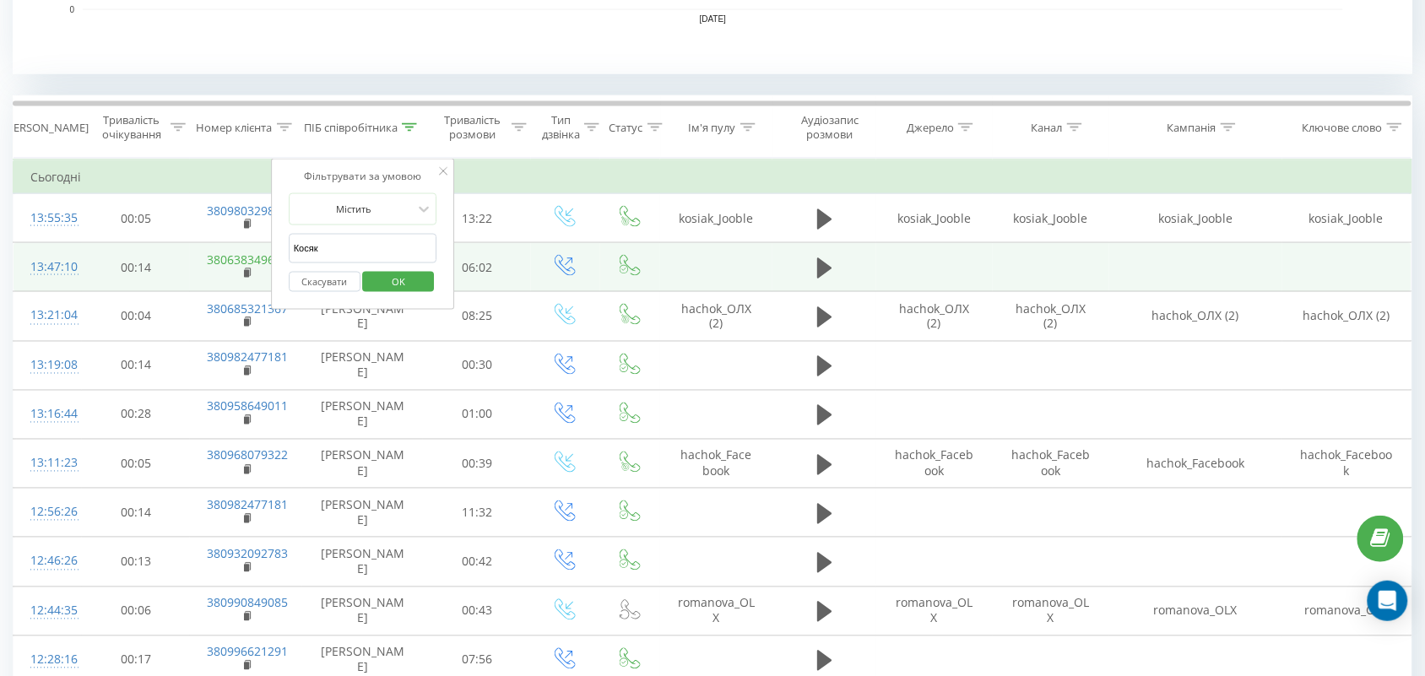
drag, startPoint x: 377, startPoint y: 252, endPoint x: 246, endPoint y: 252, distance: 130.9
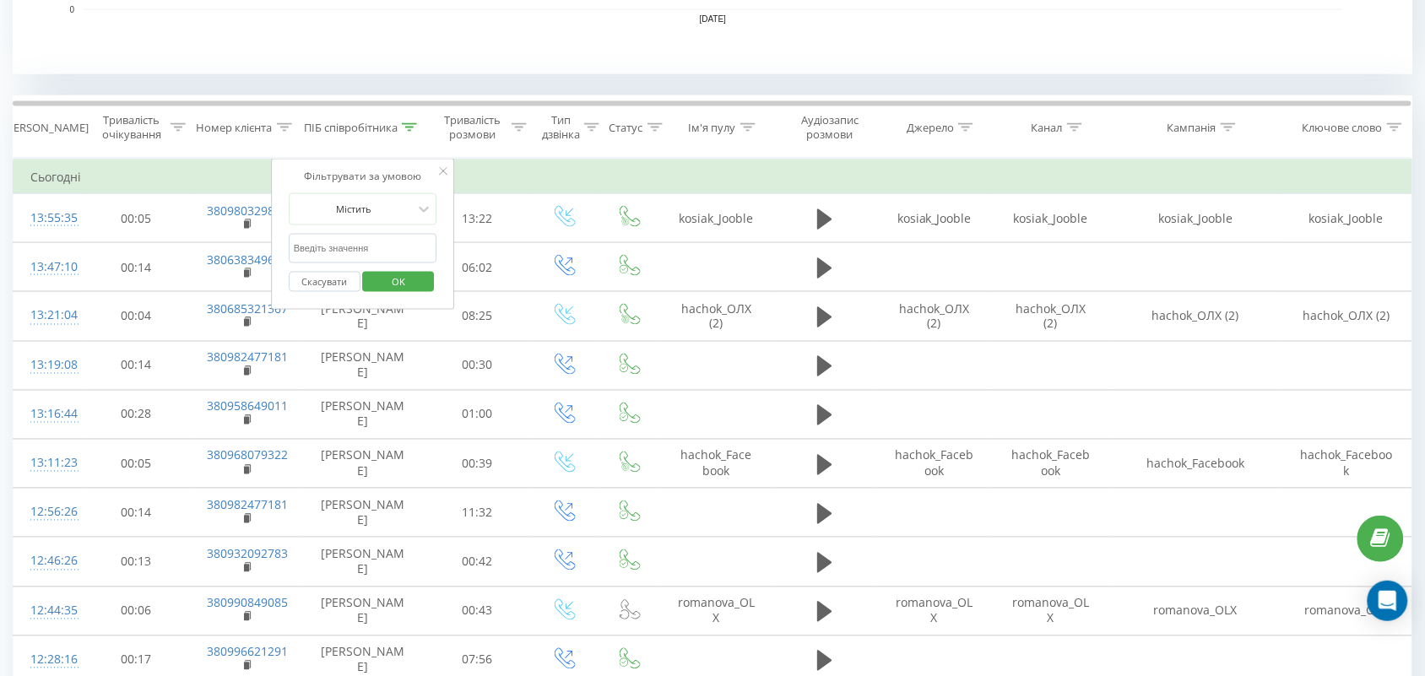
click at [414, 281] on span "OK" at bounding box center [398, 282] width 47 height 26
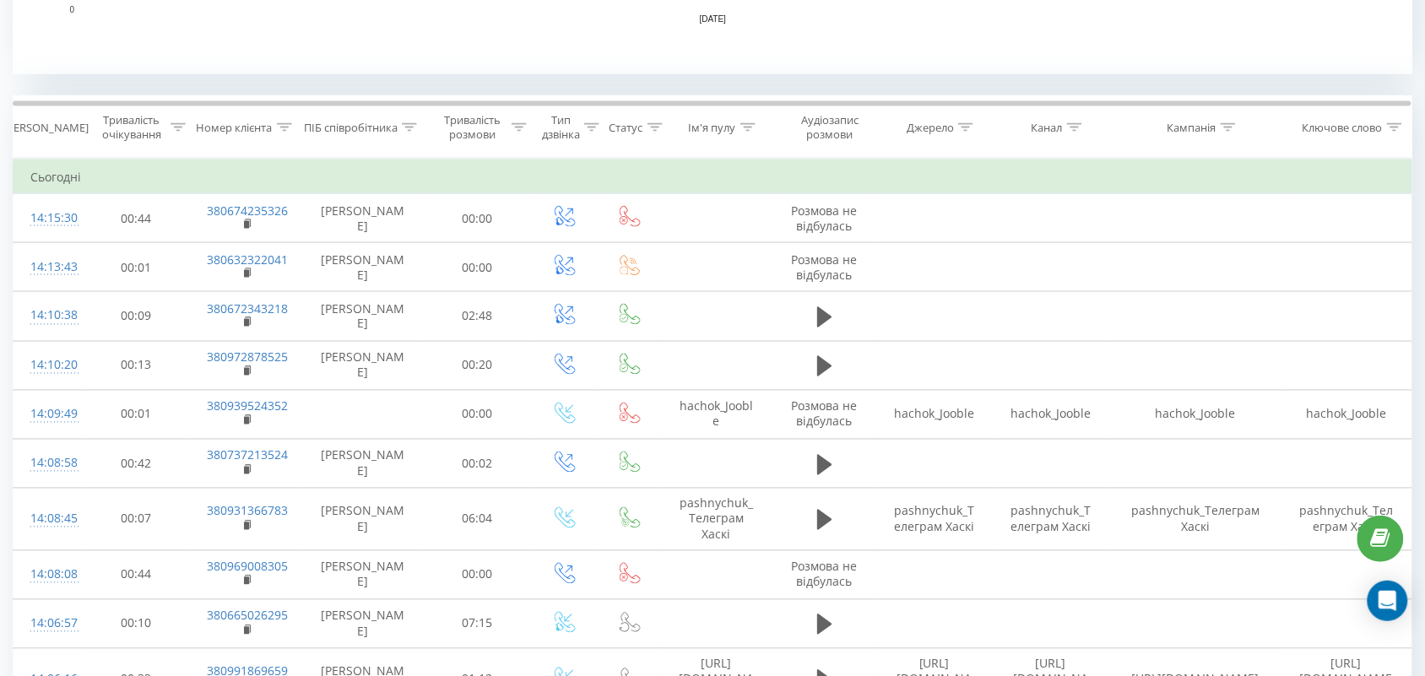
scroll to position [871, 0]
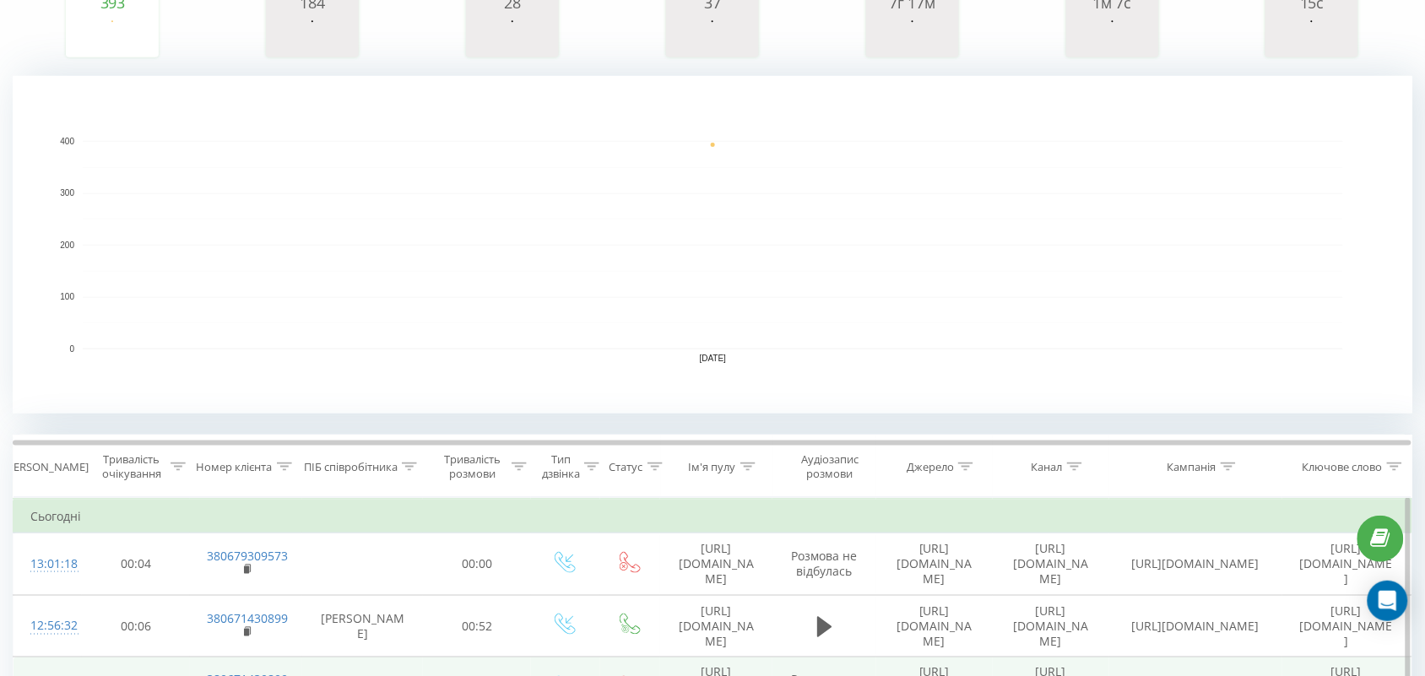
scroll to position [292, 0]
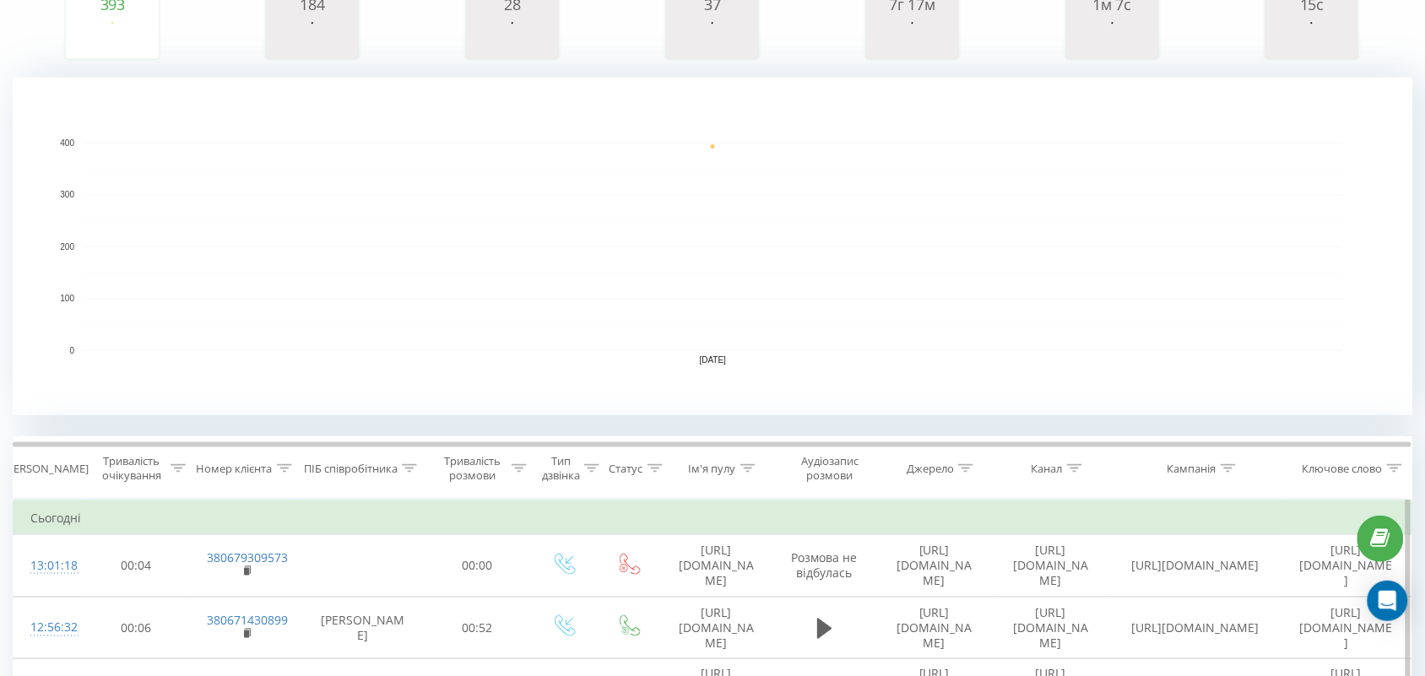
click at [411, 469] on icon at bounding box center [409, 468] width 15 height 8
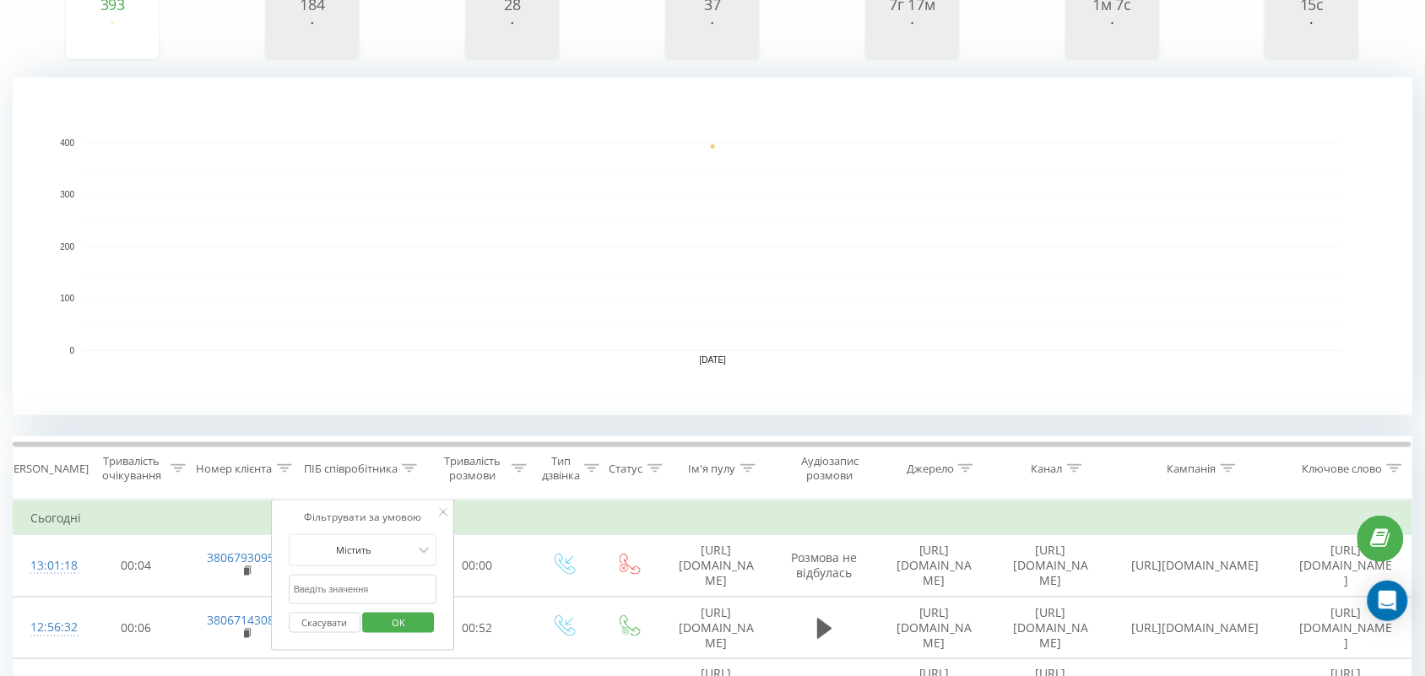
click at [399, 618] on span "OK" at bounding box center [398, 623] width 47 height 26
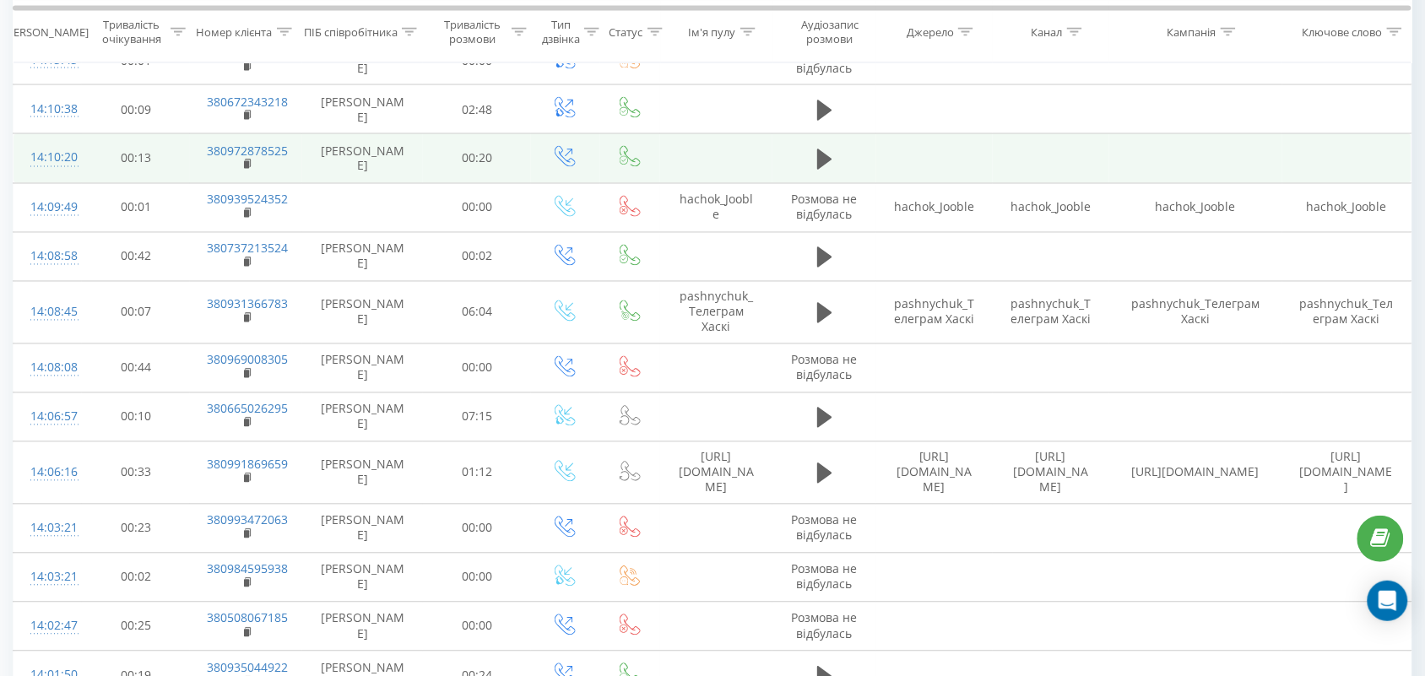
scroll to position [714, 0]
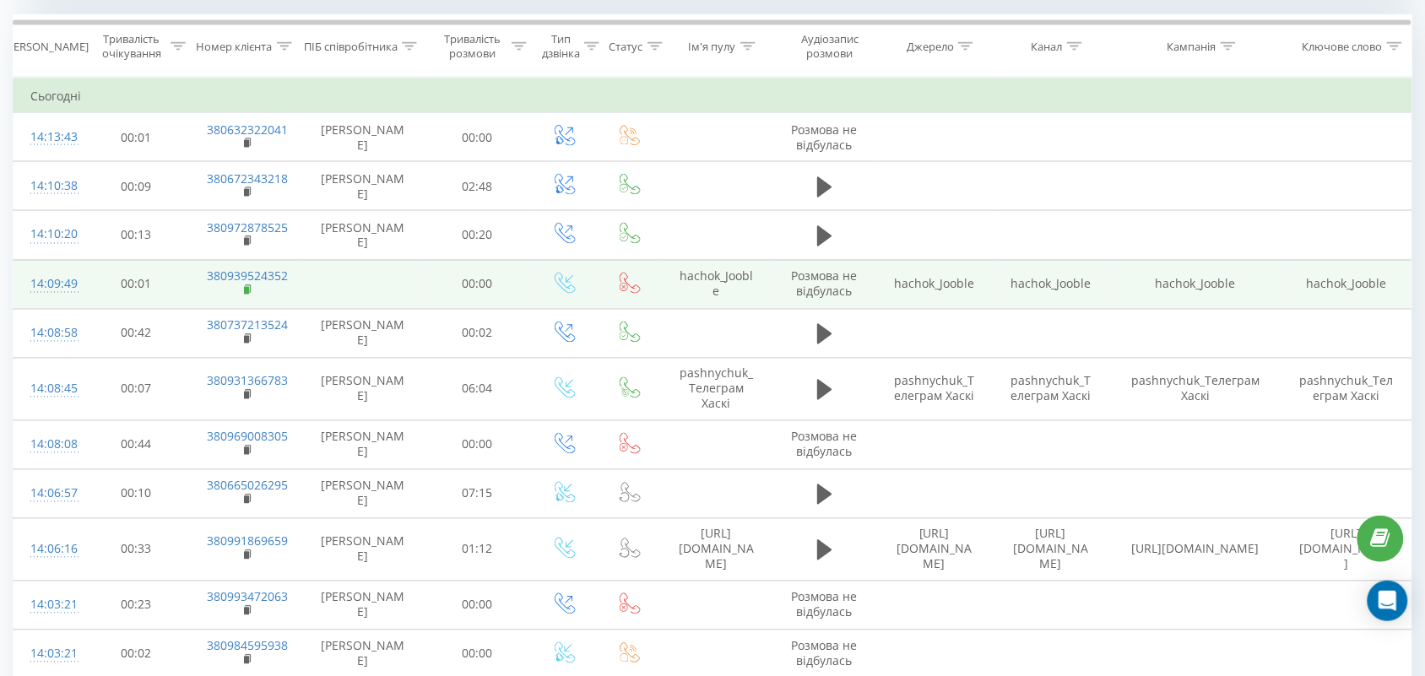
click at [246, 289] on rect at bounding box center [246, 291] width 5 height 8
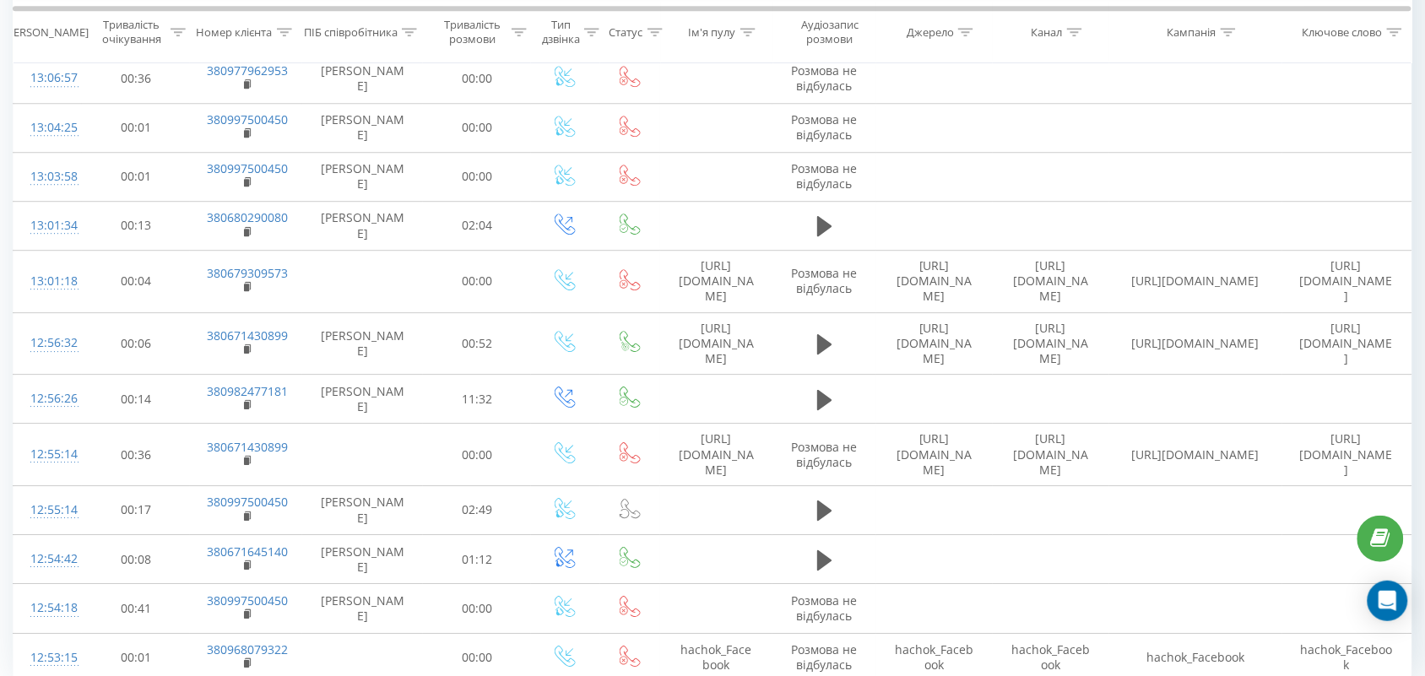
scroll to position [5161, 0]
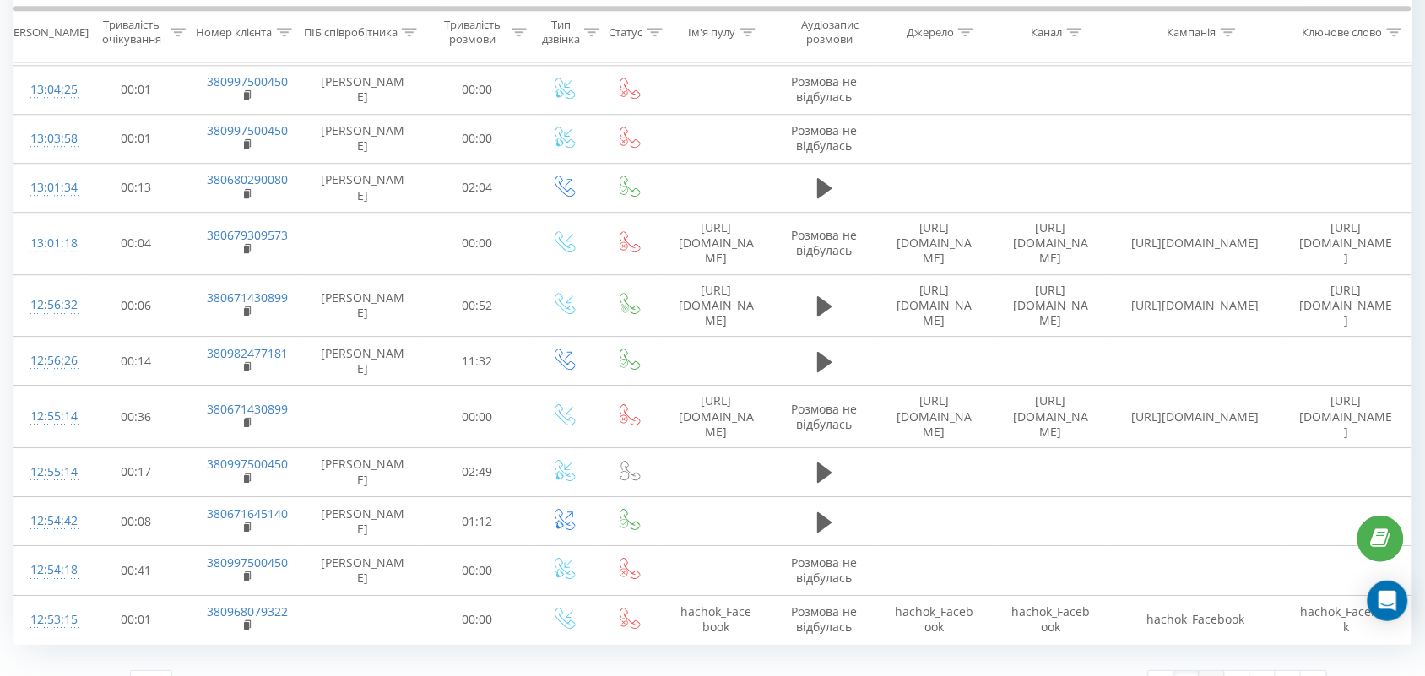
click at [1217, 671] on link "2" at bounding box center [1212, 683] width 25 height 24
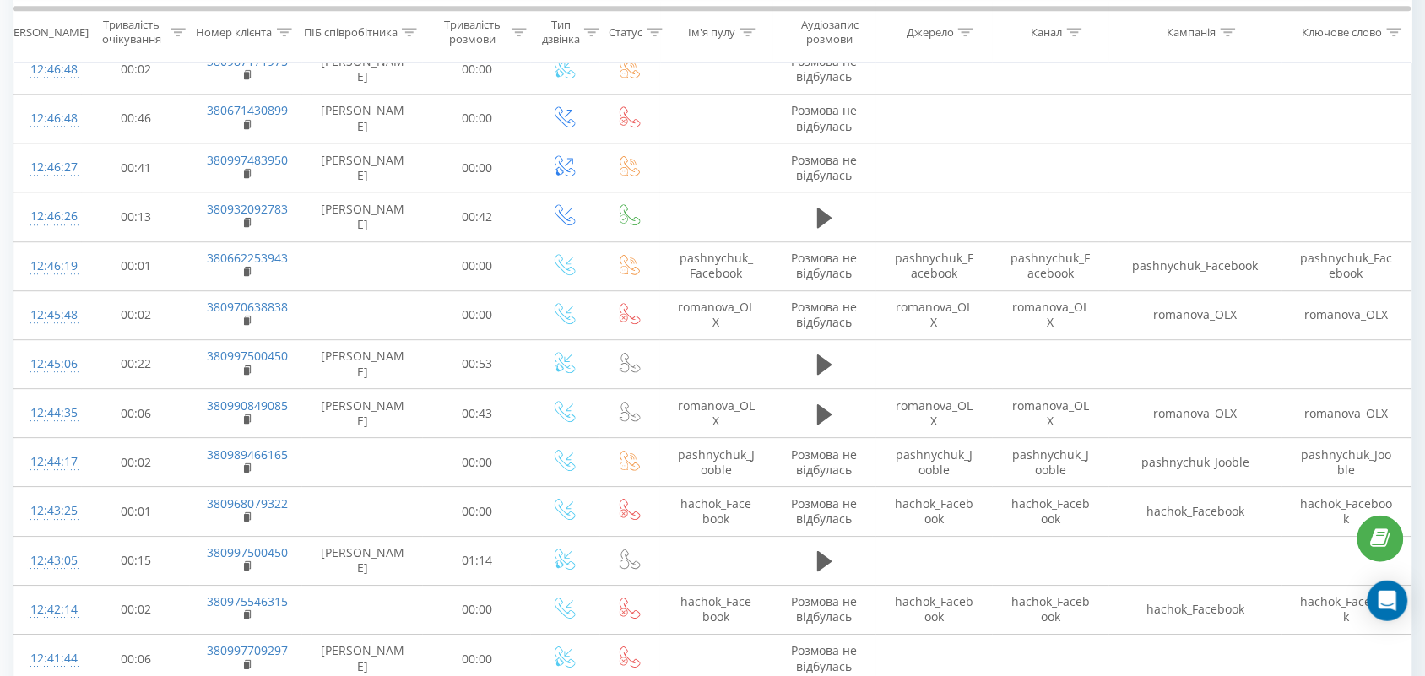
scroll to position [5147, 0]
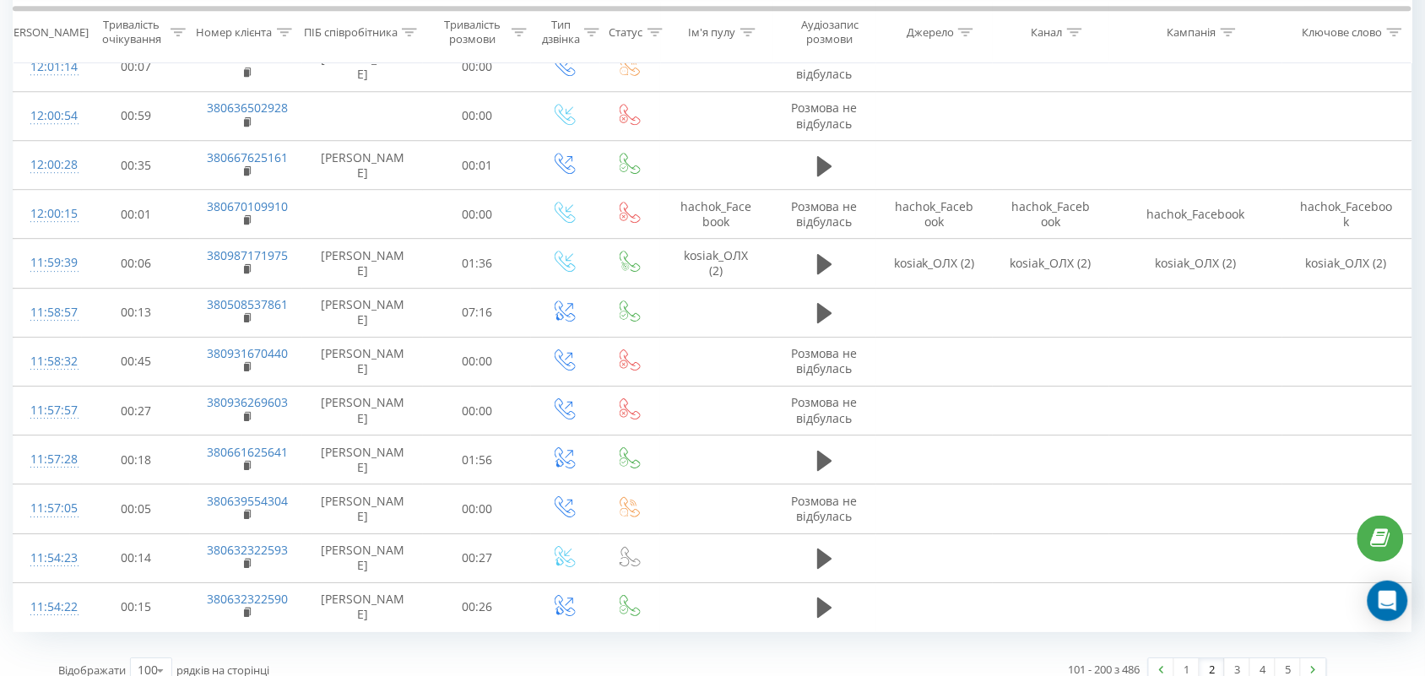
drag, startPoint x: 1188, startPoint y: 655, endPoint x: 950, endPoint y: 73, distance: 629.4
click at [1188, 659] on link "1" at bounding box center [1187, 671] width 25 height 24
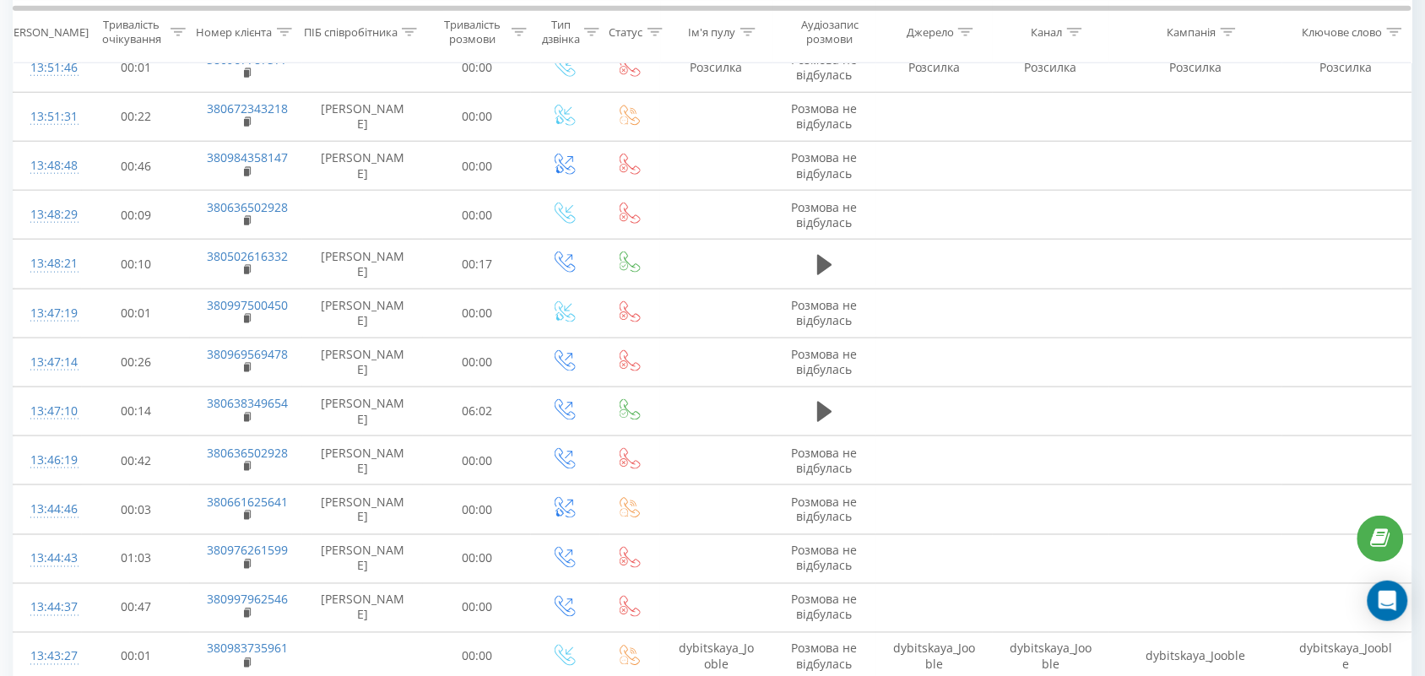
scroll to position [686, 0]
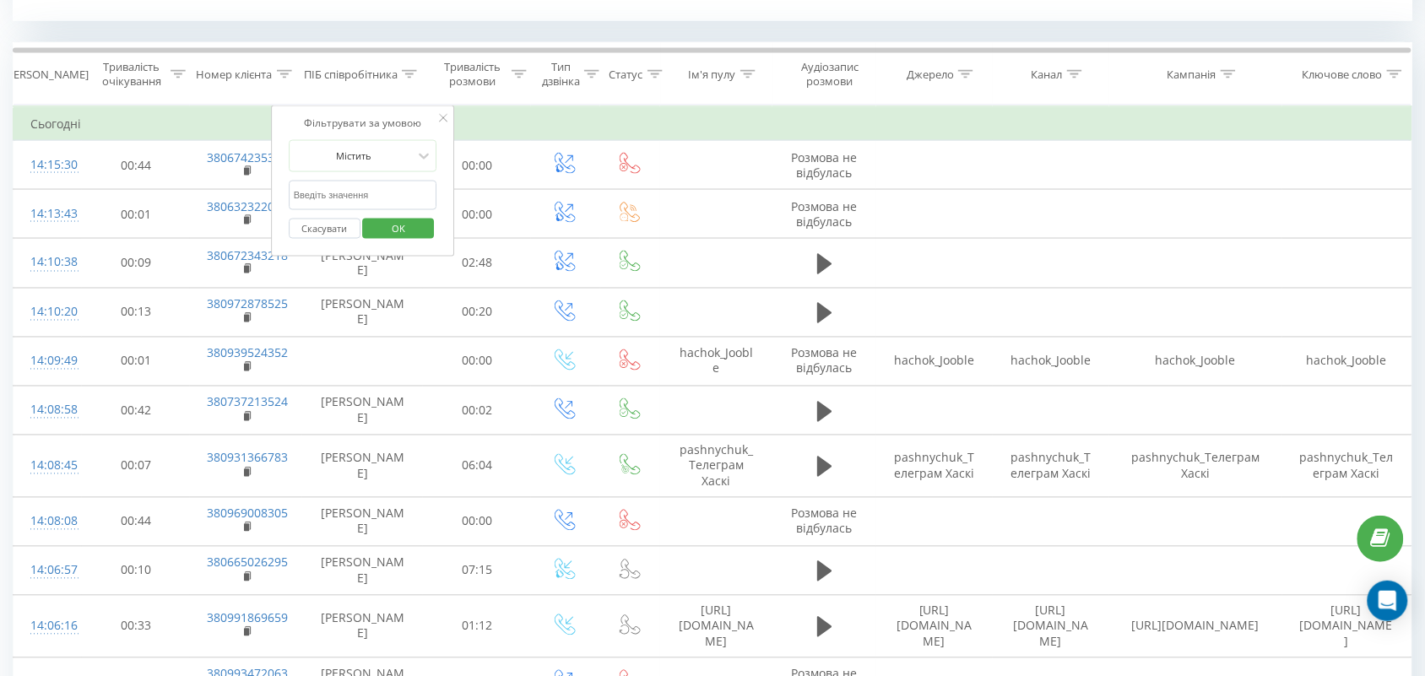
click at [374, 197] on input "text" at bounding box center [363, 196] width 149 height 30
click at [361, 117] on div "Фільтрувати за умовою" at bounding box center [363, 123] width 149 height 17
click at [394, 232] on span "OK" at bounding box center [398, 228] width 47 height 26
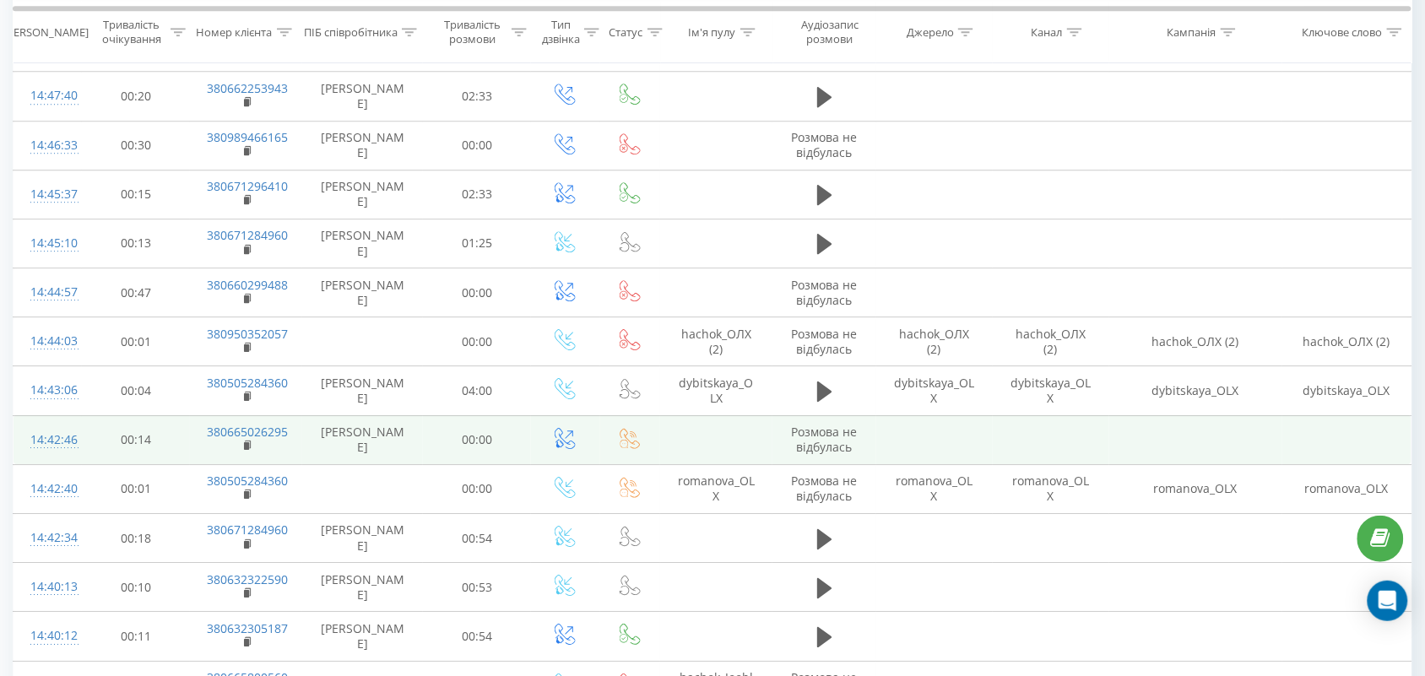
scroll to position [1347, 0]
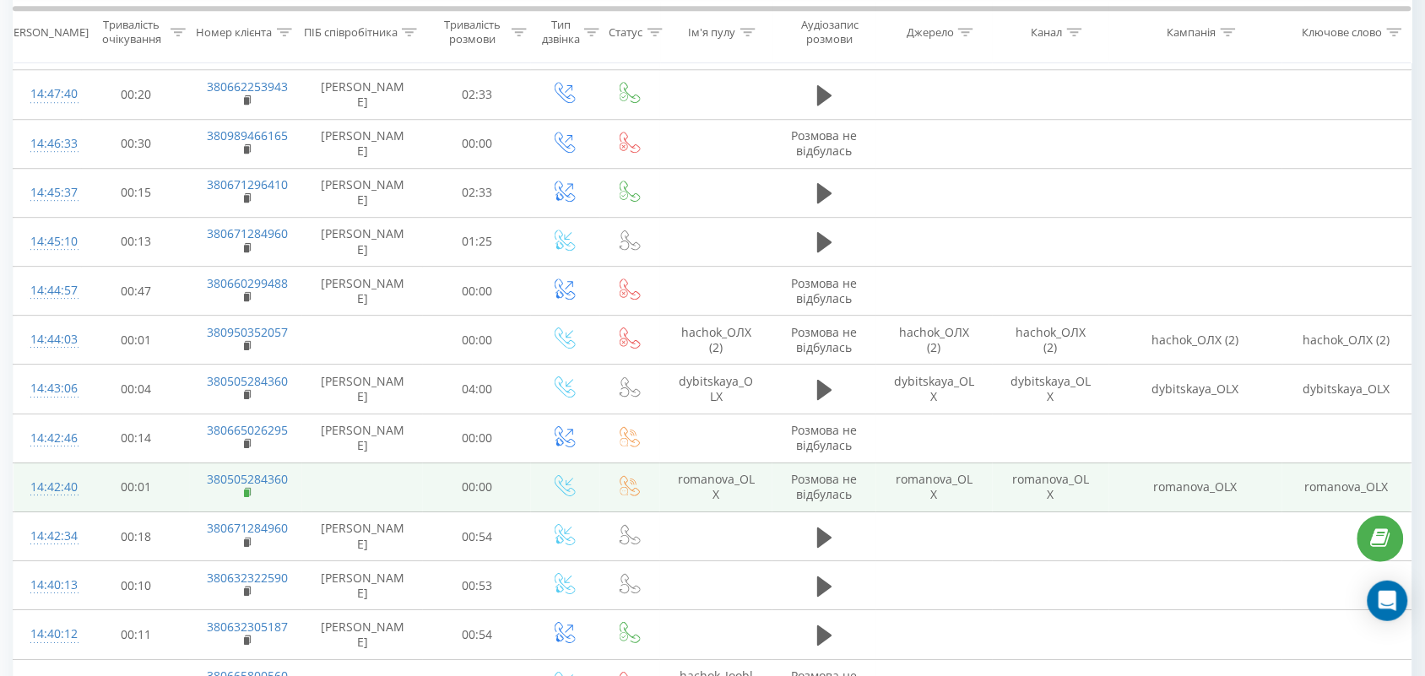
click at [247, 497] on rect at bounding box center [246, 494] width 5 height 8
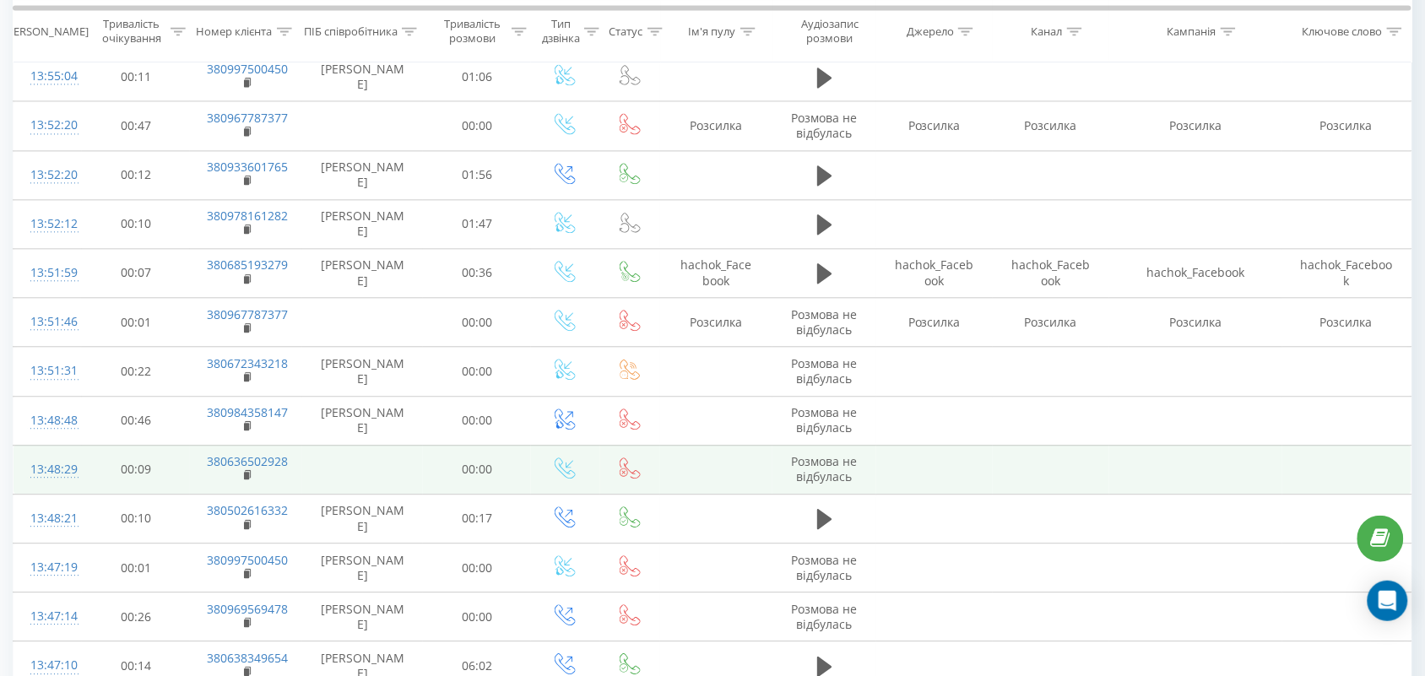
scroll to position [5161, 0]
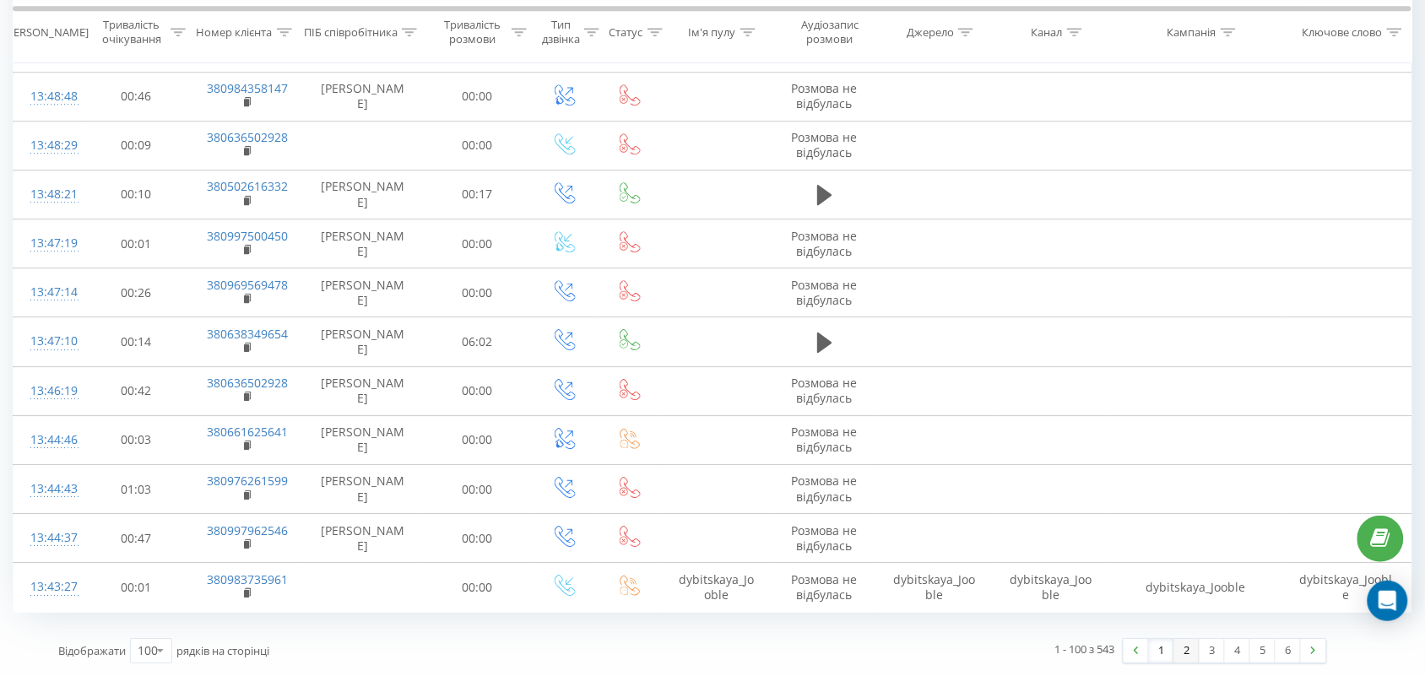
click at [1189, 657] on link "2" at bounding box center [1187, 651] width 25 height 24
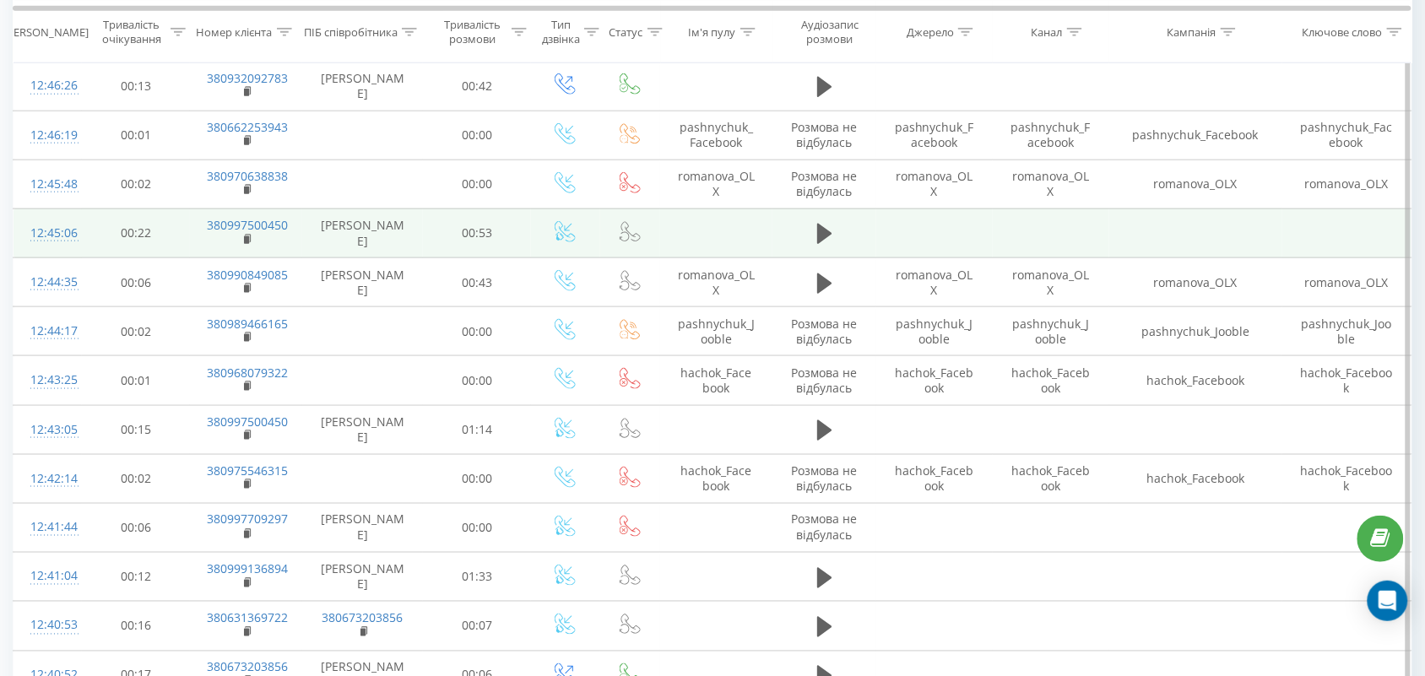
scroll to position [4275, 0]
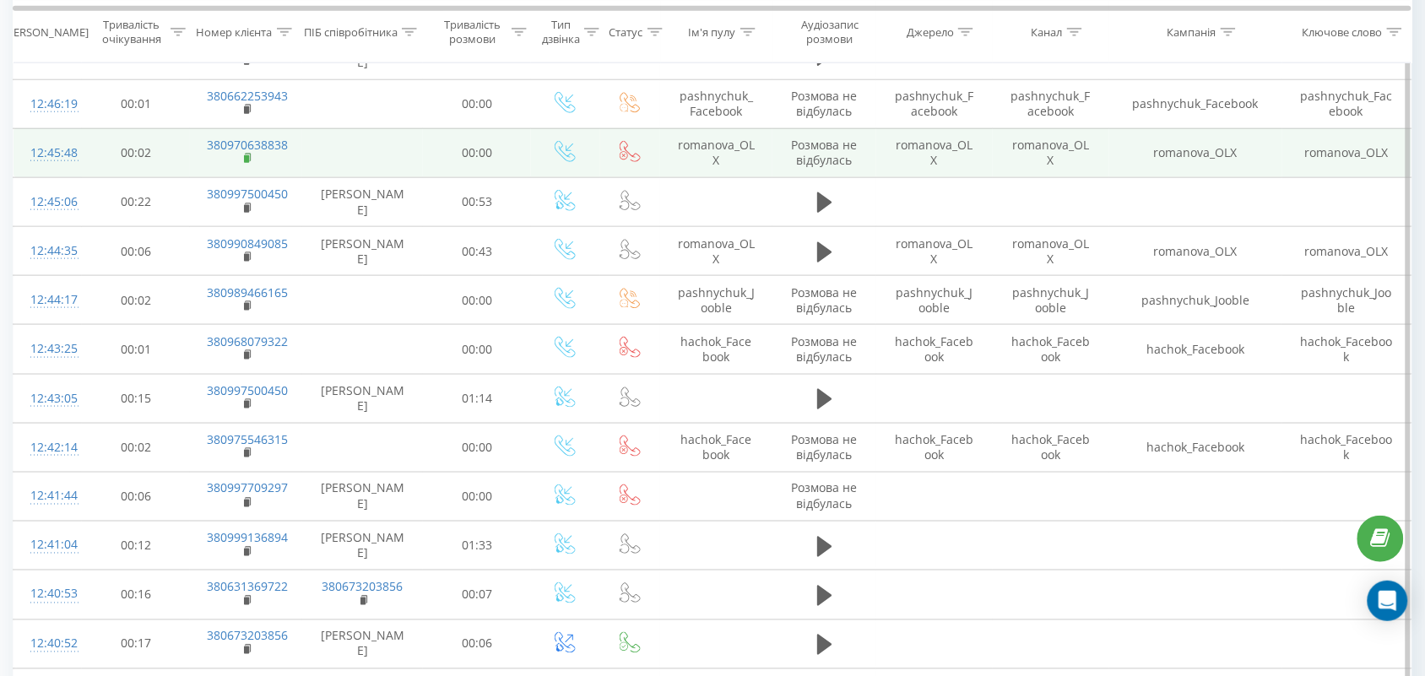
click at [247, 155] on rect at bounding box center [246, 159] width 5 height 8
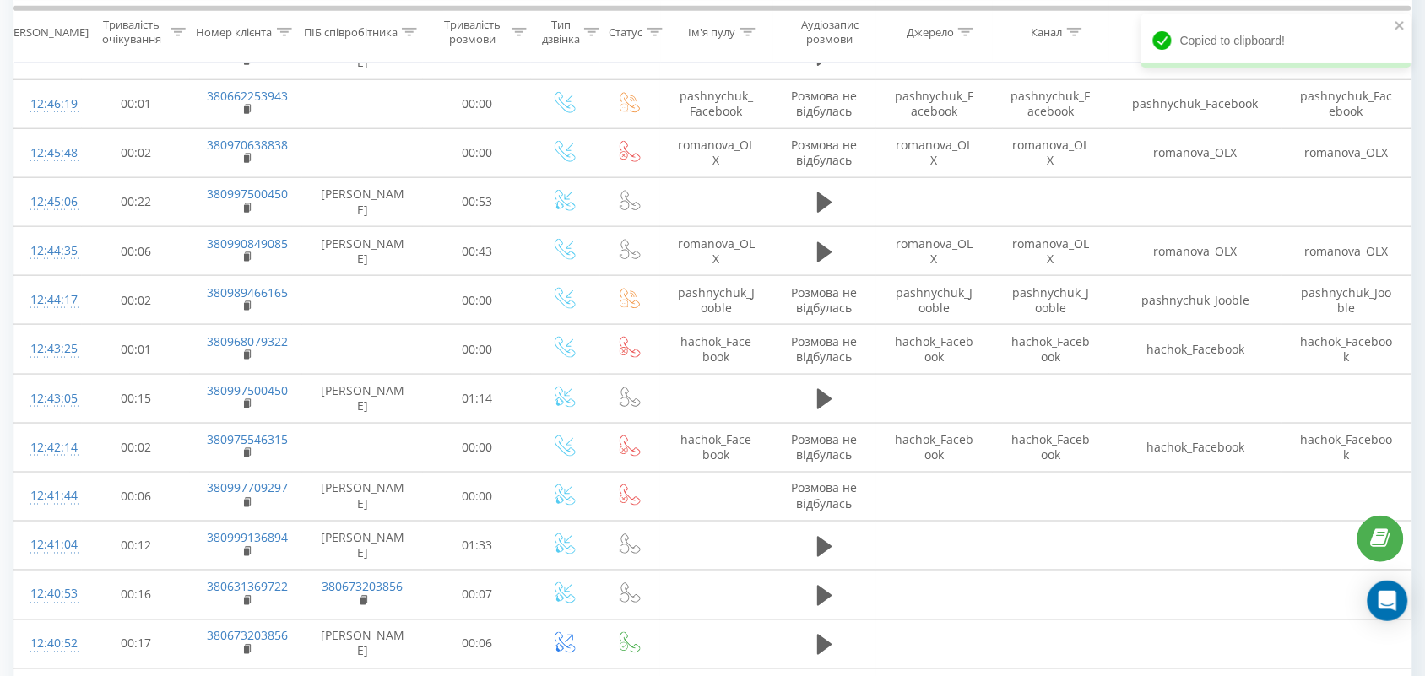
scroll to position [5147, 0]
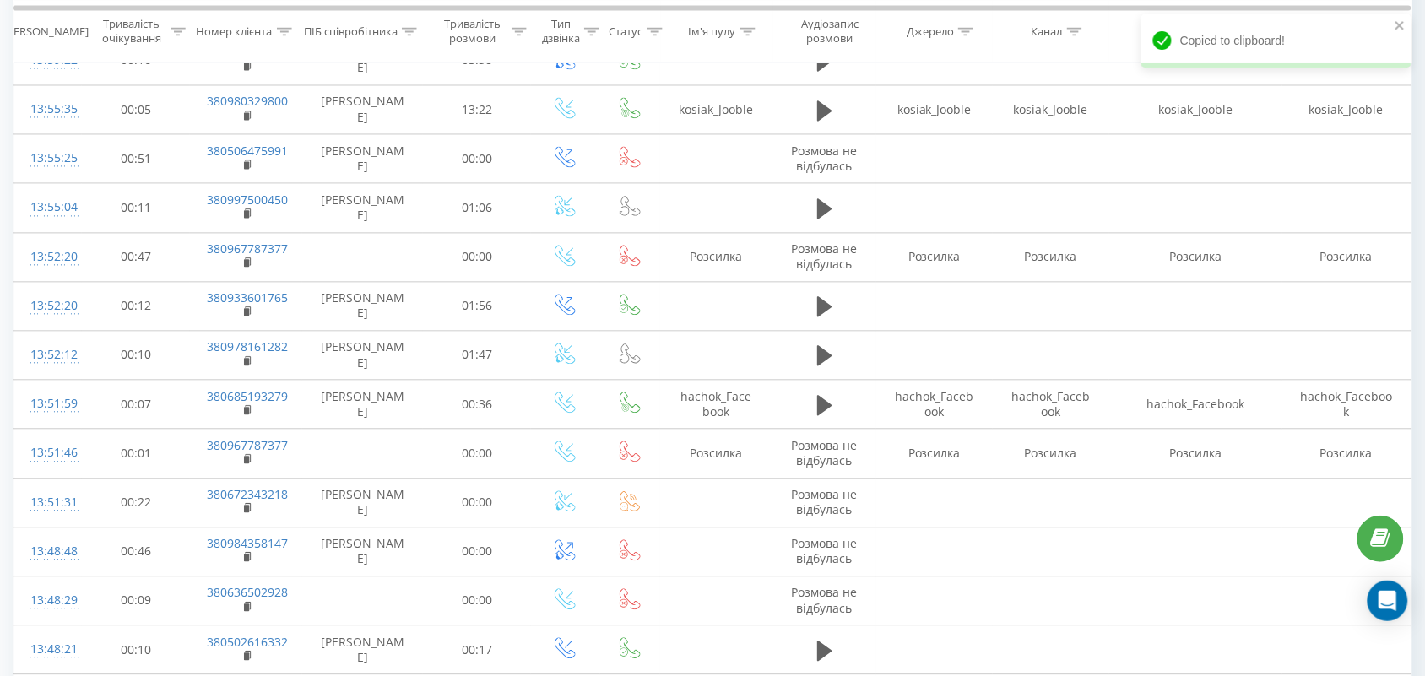
scroll to position [686, 0]
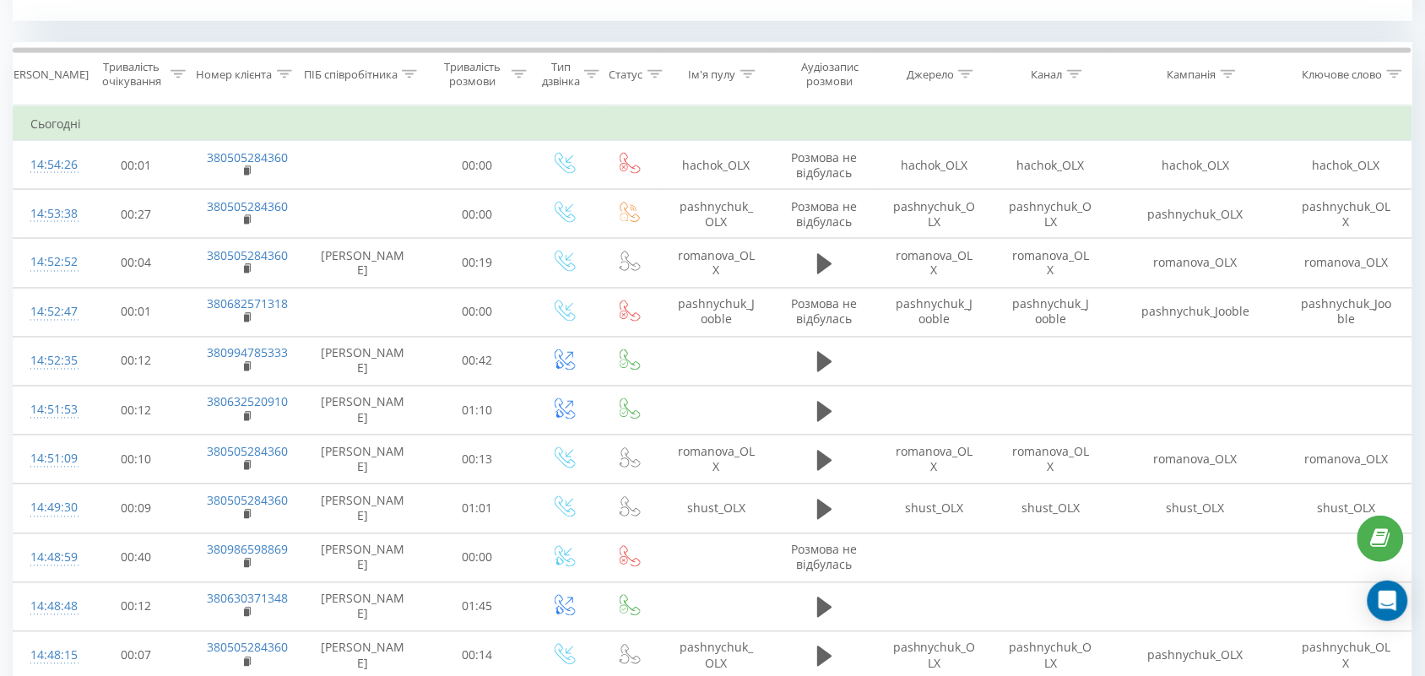
click at [404, 76] on icon at bounding box center [409, 74] width 15 height 8
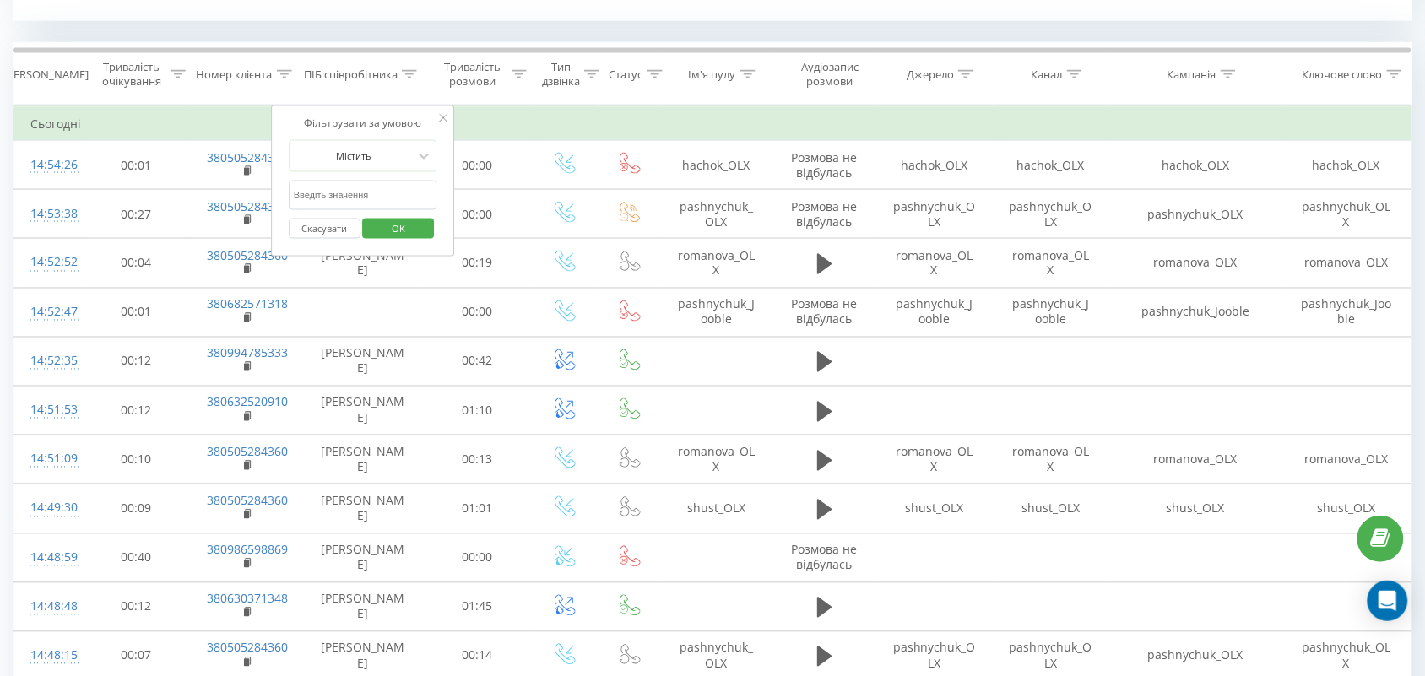
click at [402, 235] on span "OK" at bounding box center [398, 228] width 47 height 26
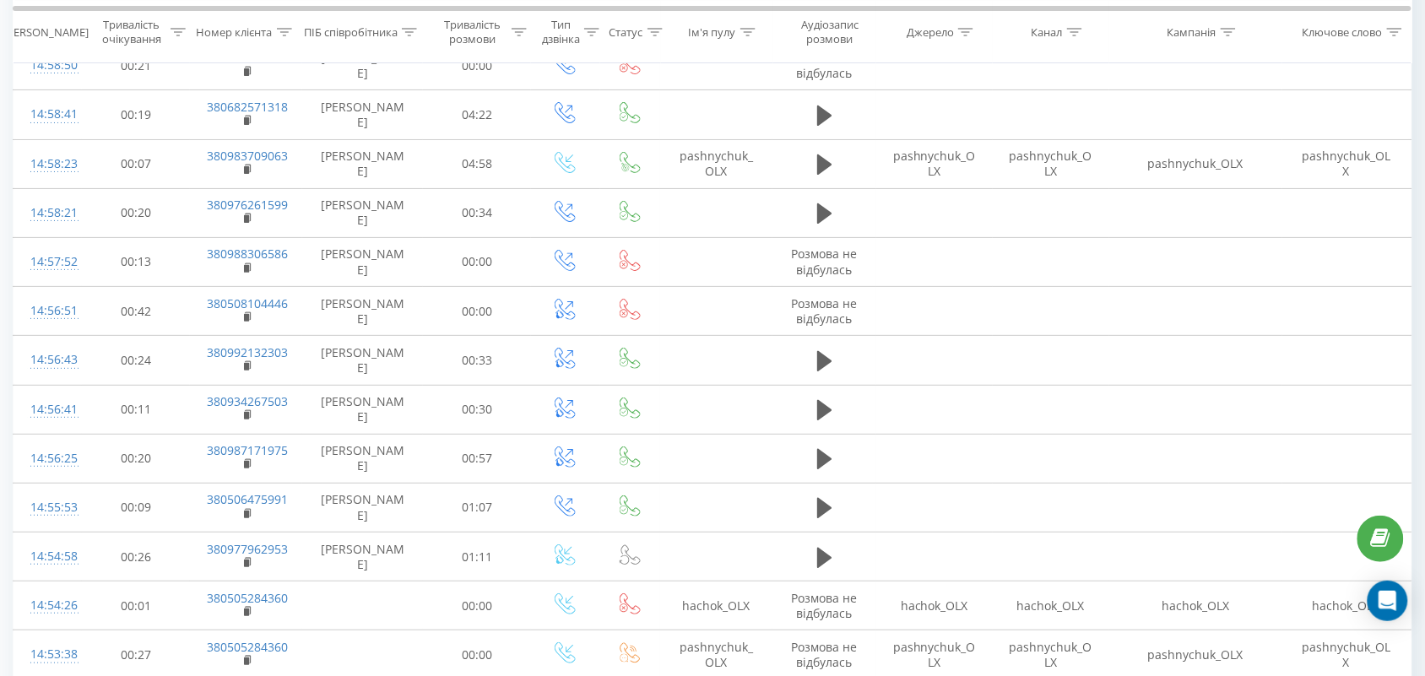
scroll to position [2184, 0]
